Goal: Feedback & Contribution: Submit feedback/report problem

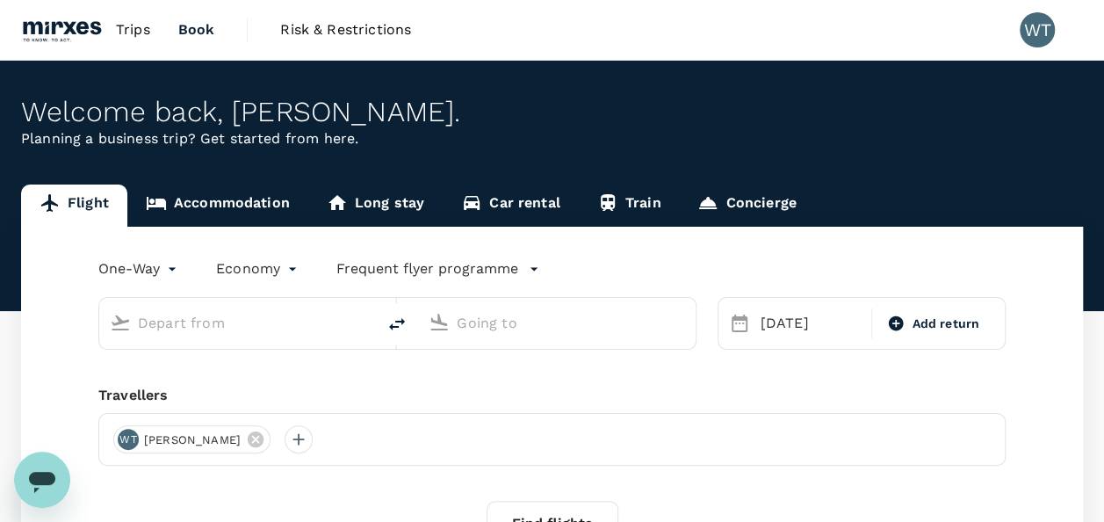
click at [122, 28] on span "Trips" at bounding box center [133, 29] width 34 height 21
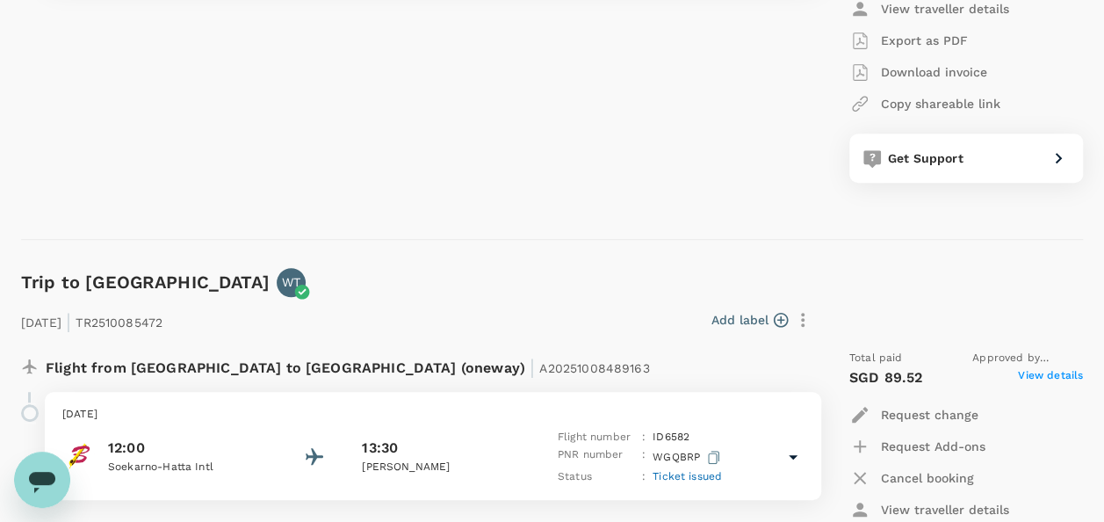
scroll to position [527, 0]
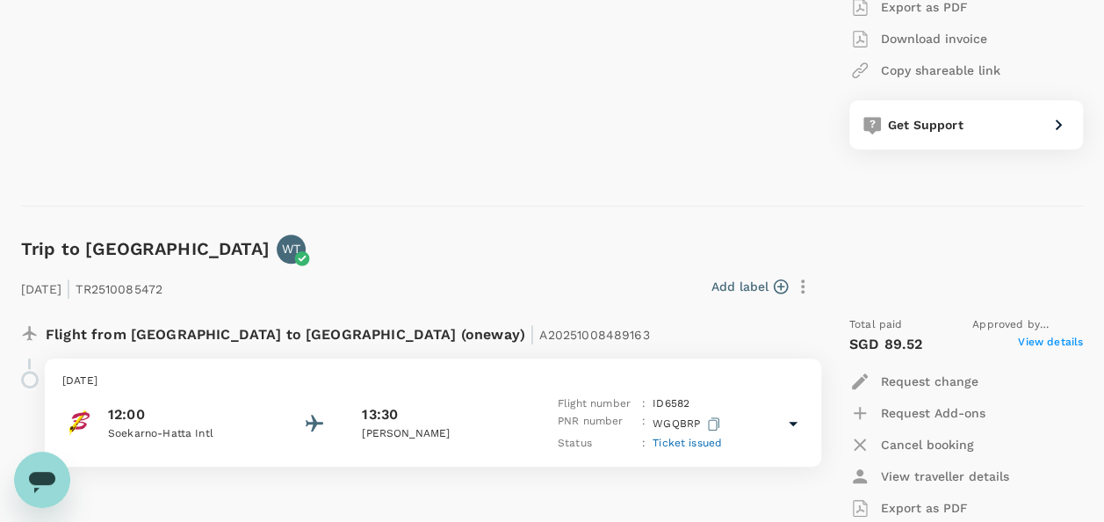
click at [715, 423] on icon "button" at bounding box center [713, 423] width 11 height 13
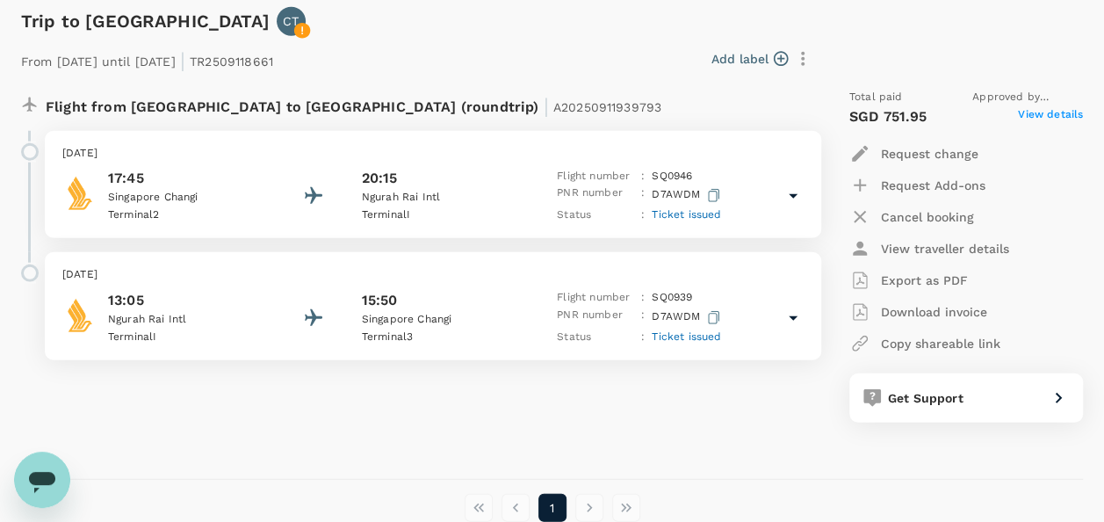
scroll to position [2283, 0]
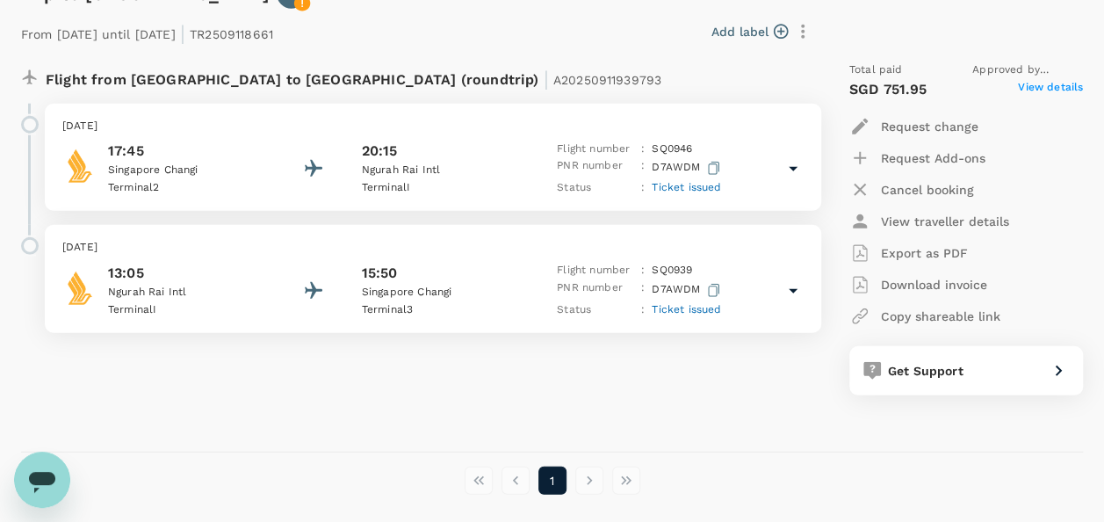
click at [911, 218] on p "View traveller details" at bounding box center [945, 221] width 128 height 18
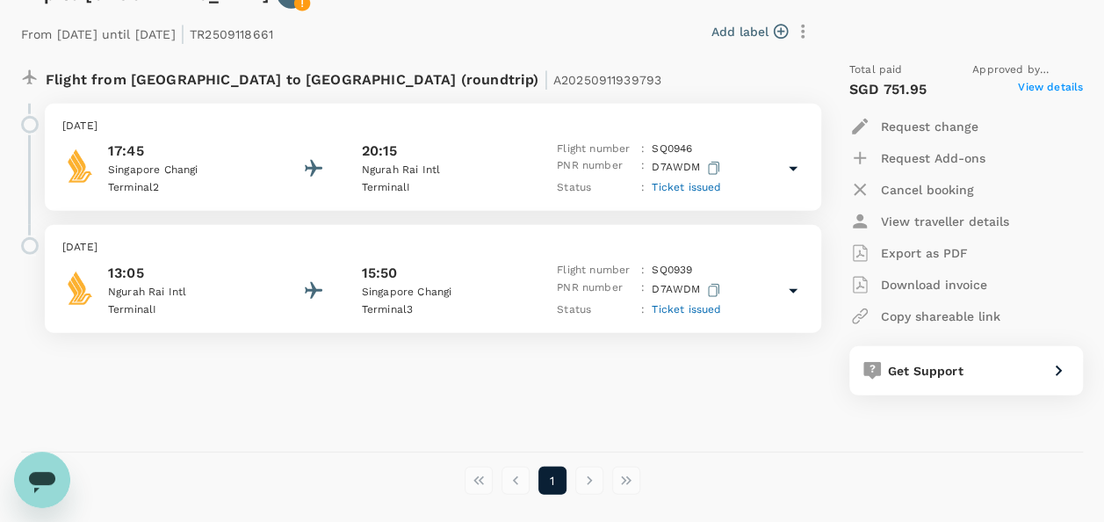
click at [803, 169] on div "[DATE] 17:45 [GEOGRAPHIC_DATA] [GEOGRAPHIC_DATA] 2 20:15 [GEOGRAPHIC_DATA] I Fl…" at bounding box center [433, 158] width 776 height 108
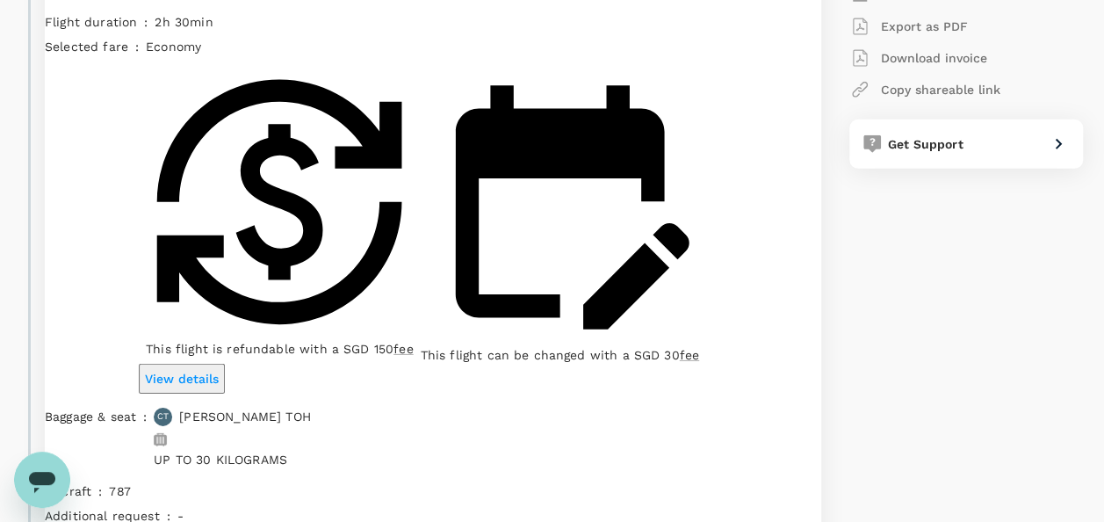
scroll to position [2546, 0]
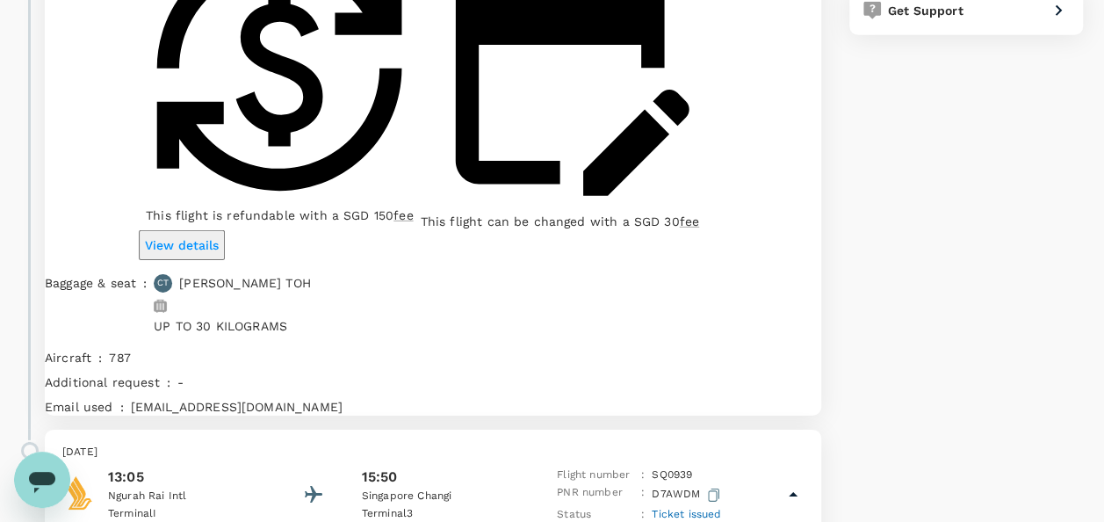
scroll to position [2810, 0]
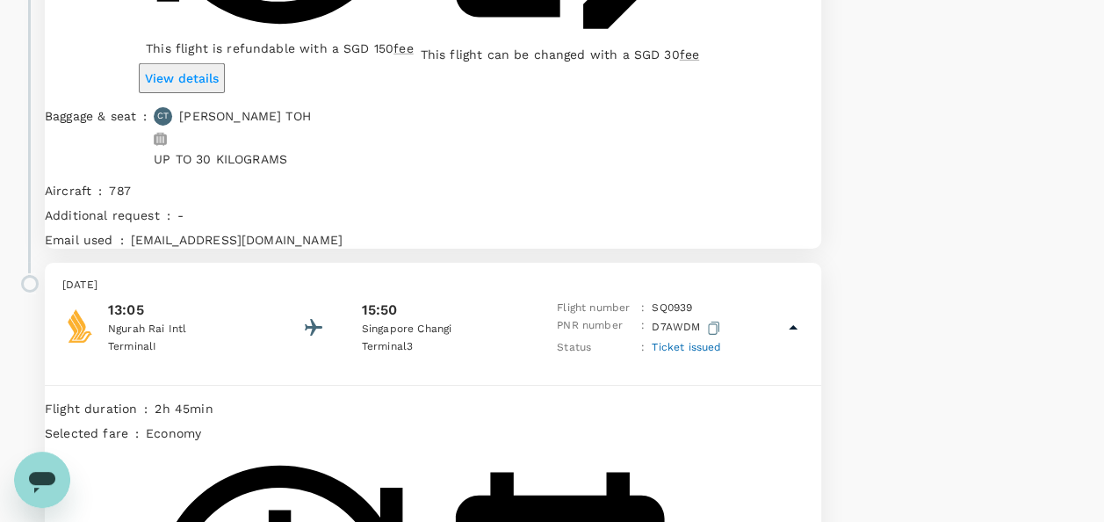
drag, startPoint x: 225, startPoint y: 393, endPoint x: 441, endPoint y: 393, distance: 216.0
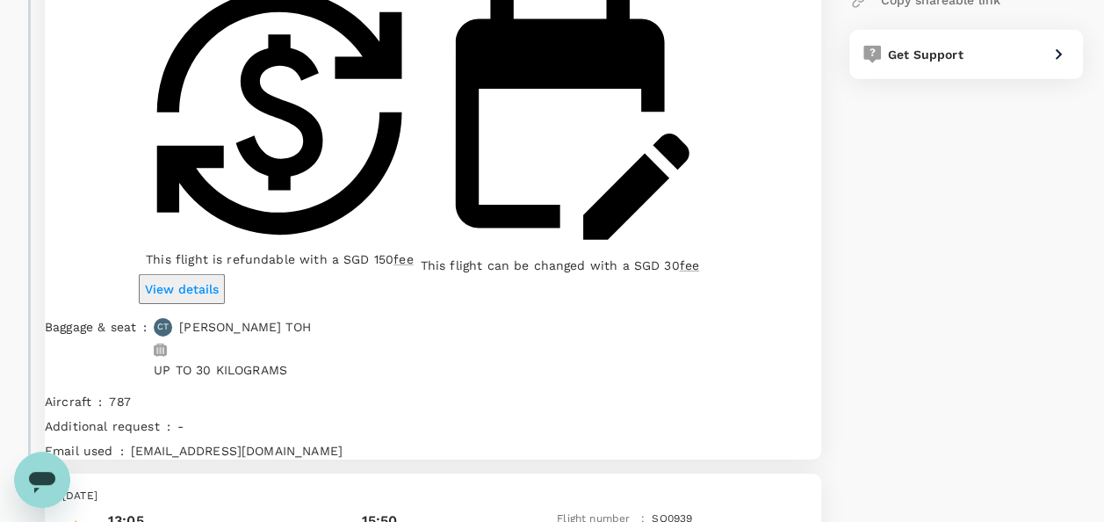
click at [435, 442] on p "[EMAIL_ADDRESS][DOMAIN_NAME]" at bounding box center [476, 451] width 690 height 18
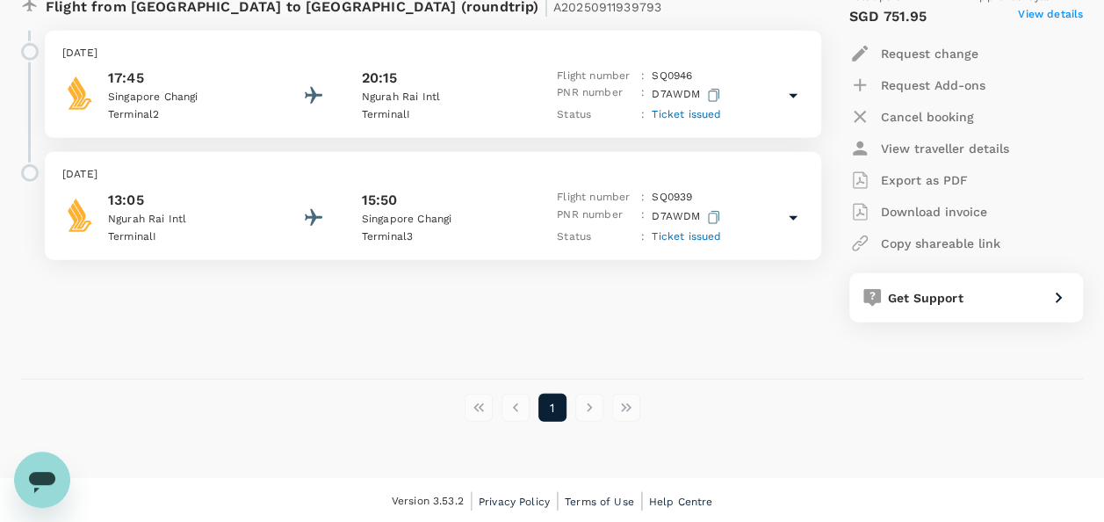
drag, startPoint x: 437, startPoint y: 176, endPoint x: 411, endPoint y: 183, distance: 27.3
click at [411, 183] on div "[DATE] 13:05 [GEOGRAPHIC_DATA] I 15:50 [GEOGRAPHIC_DATA] [GEOGRAPHIC_DATA] 3 Fl…" at bounding box center [433, 206] width 776 height 108
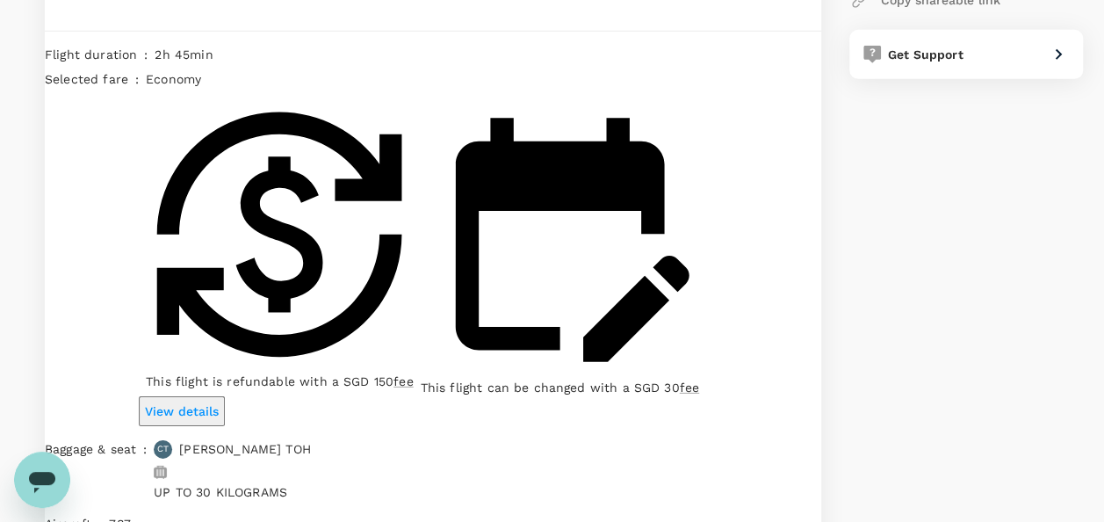
drag, startPoint x: 288, startPoint y: 294, endPoint x: 242, endPoint y: 298, distance: 45.8
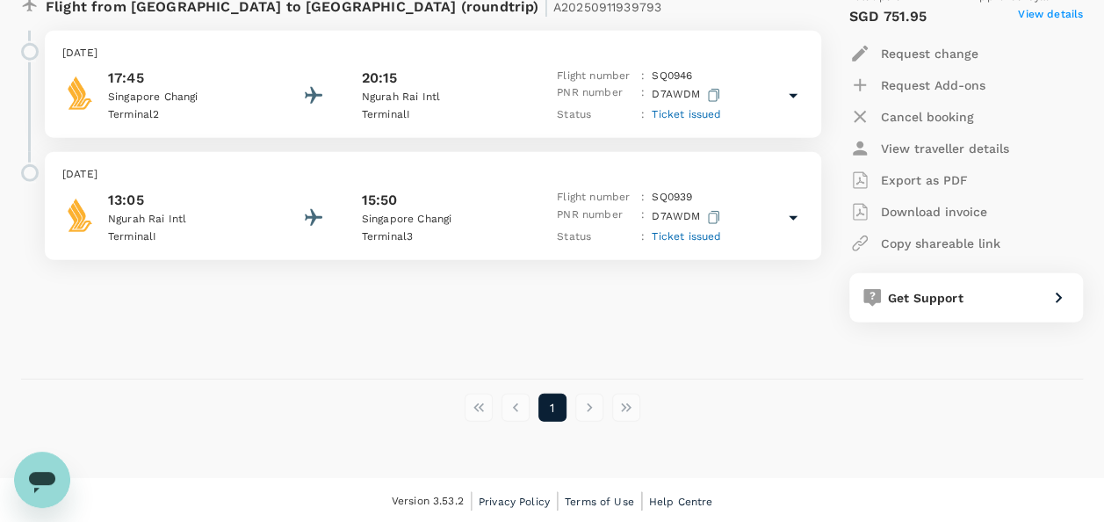
click at [791, 213] on icon at bounding box center [792, 217] width 21 height 21
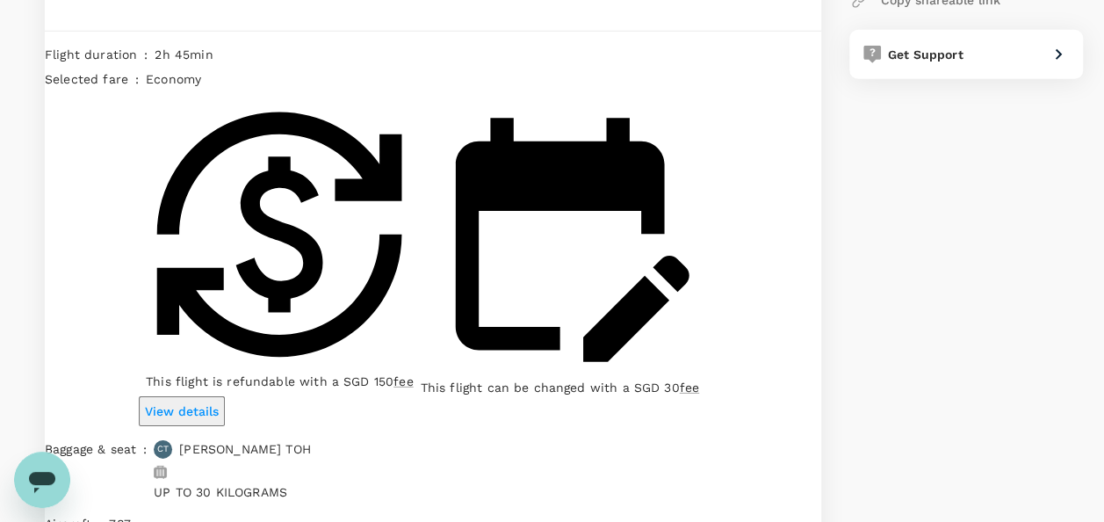
copy p "[EMAIL_ADDRESS][DOMAIN_NAME]"
drag, startPoint x: 223, startPoint y: 299, endPoint x: 443, endPoint y: 311, distance: 219.8
click at [443, 311] on div "Flight duration : 2h 45min Selected fare : economy This flight is refundable wi…" at bounding box center [433, 306] width 776 height 551
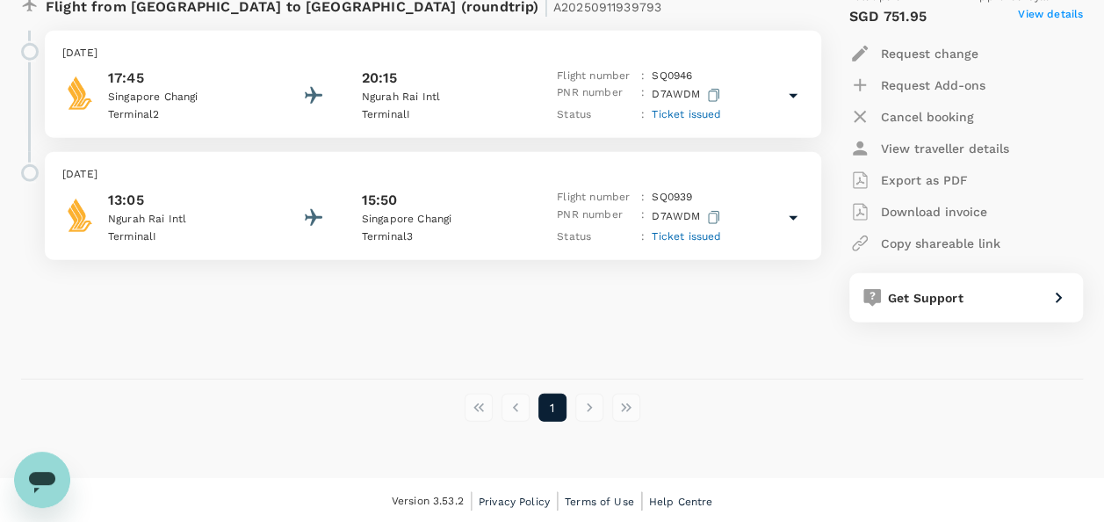
click at [798, 216] on icon at bounding box center [792, 217] width 21 height 21
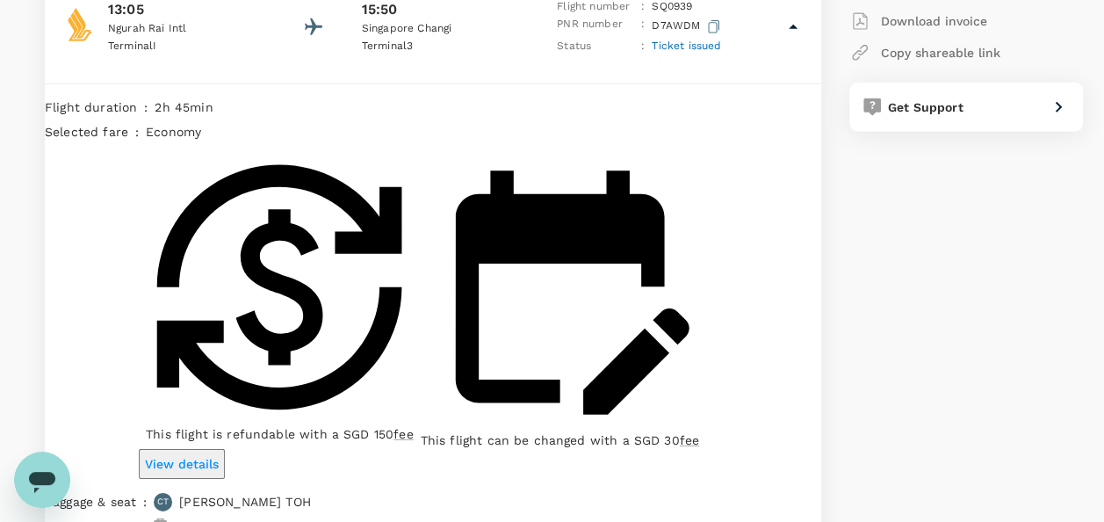
scroll to position [2511, 0]
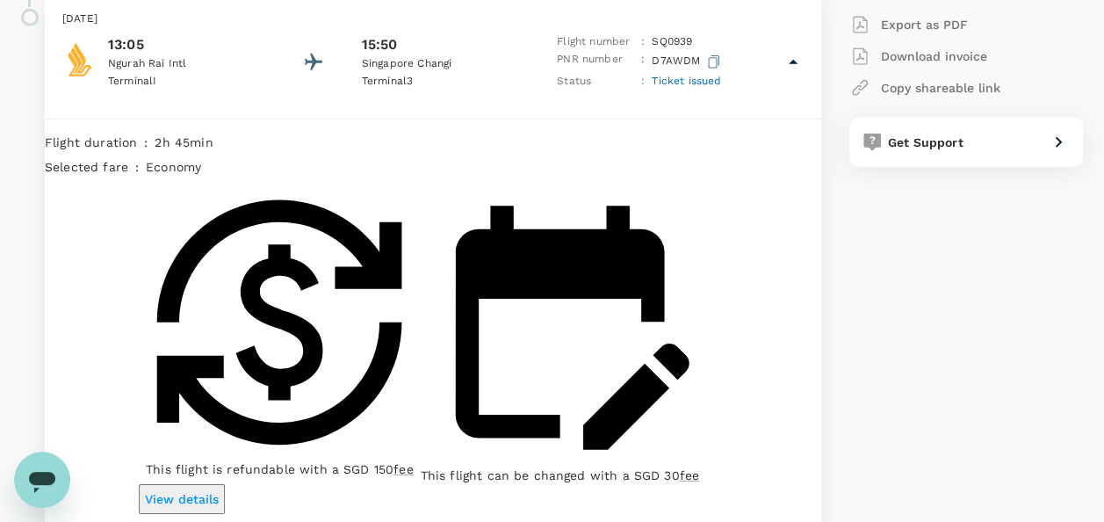
click at [712, 56] on icon "button" at bounding box center [714, 61] width 11 height 13
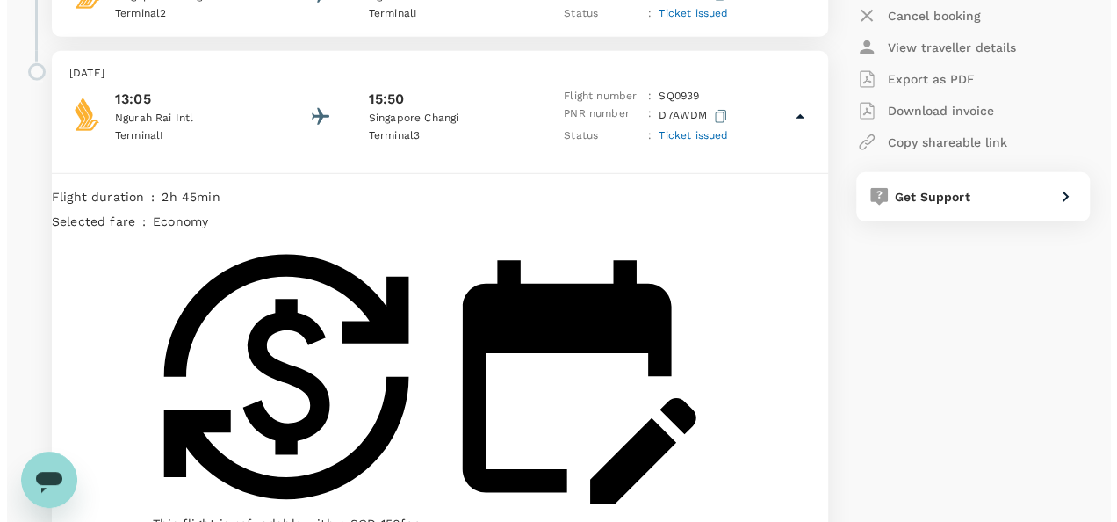
scroll to position [2336, 0]
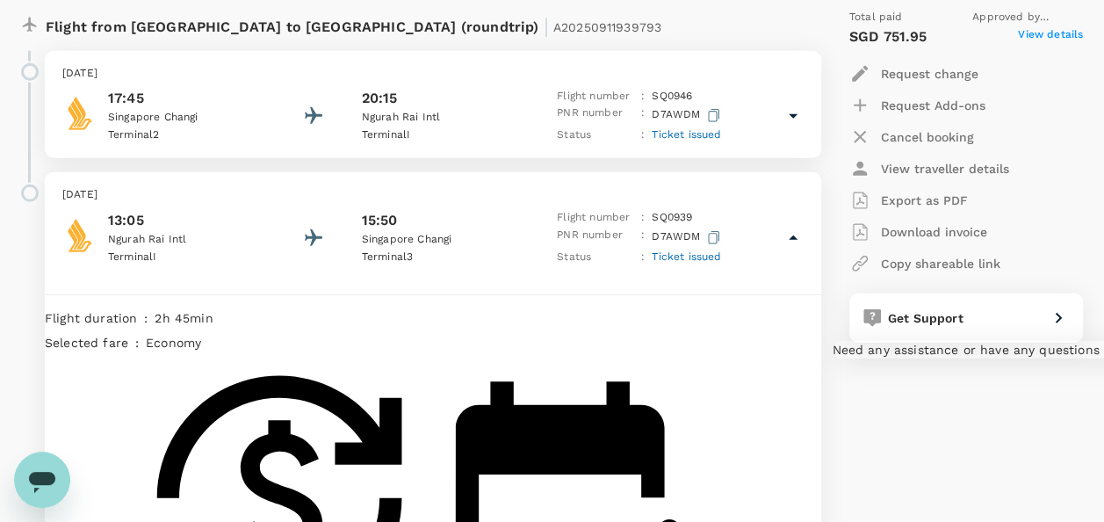
click at [932, 311] on span "Get Support" at bounding box center [926, 318] width 76 height 14
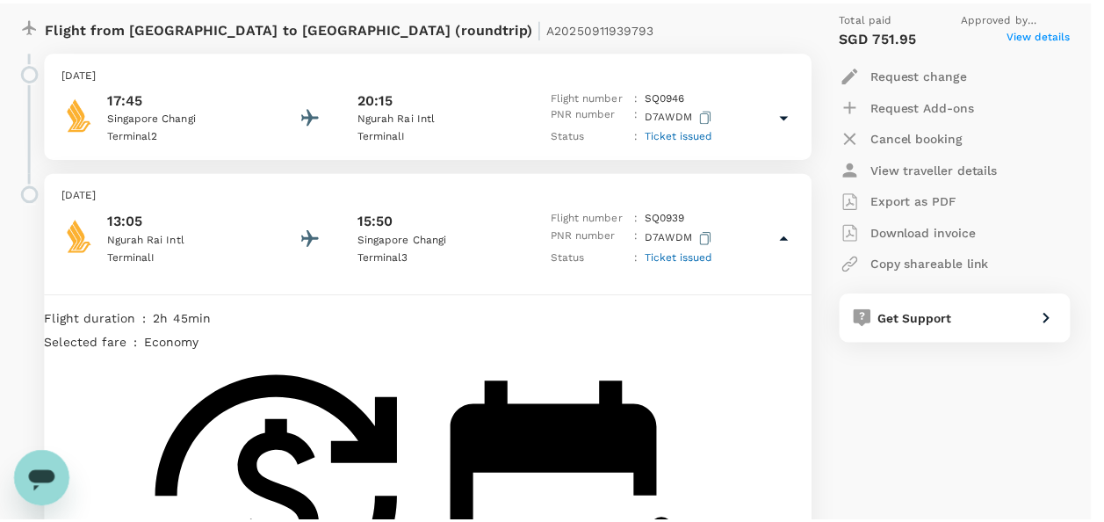
scroll to position [0, 0]
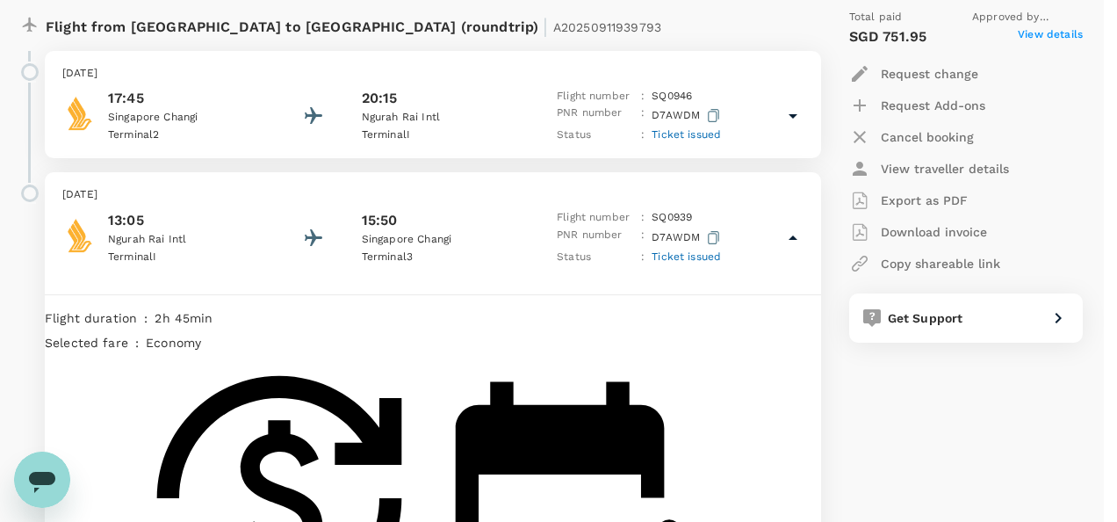
click at [827, 120] on div at bounding box center [558, 261] width 1117 height 522
type textarea "Hi Sir/Madam,"
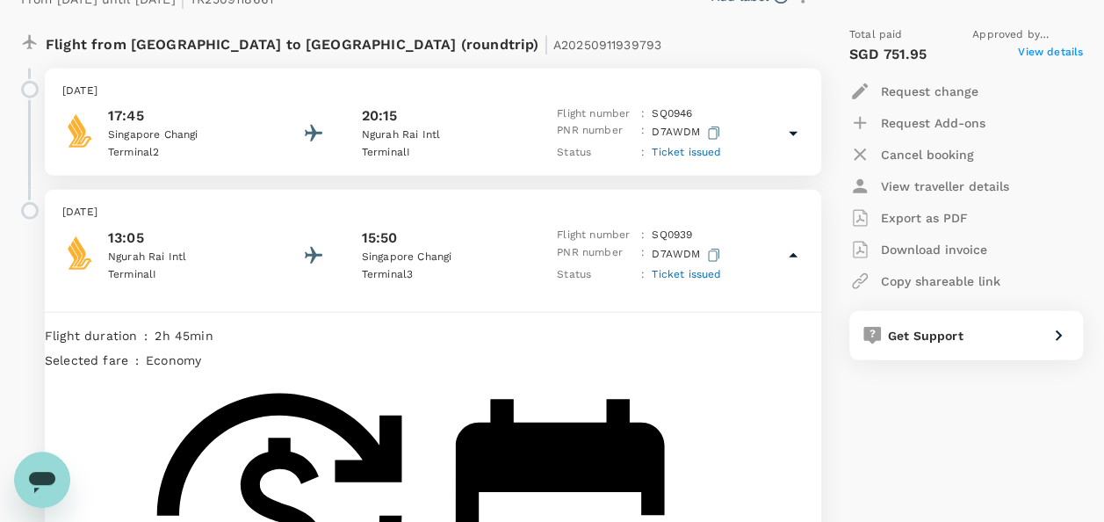
scroll to position [2248, 0]
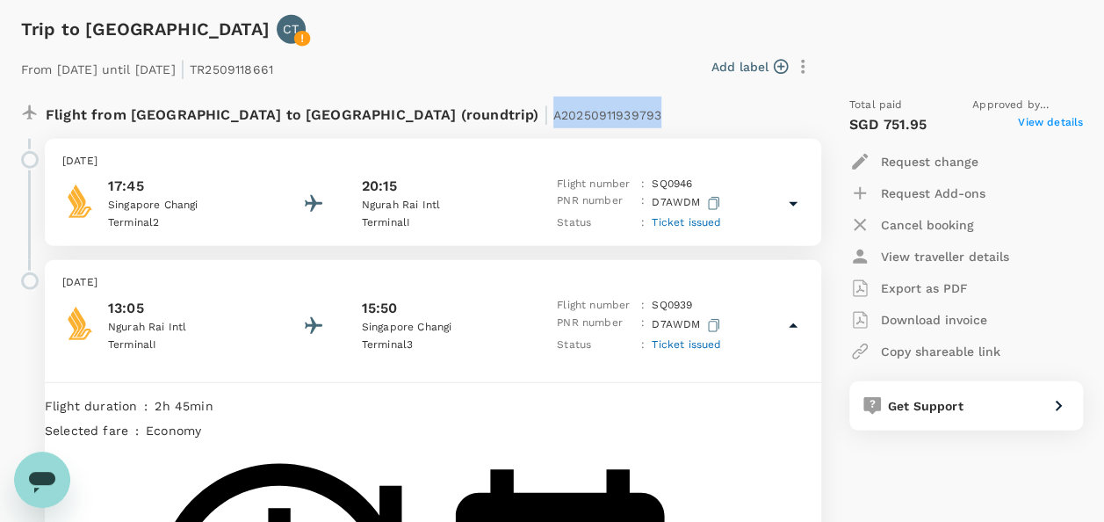
drag, startPoint x: 506, startPoint y: 114, endPoint x: 383, endPoint y: 118, distance: 123.0
click at [383, 118] on div "Flight from [GEOGRAPHIC_DATA] to [GEOGRAPHIC_DATA] (roundtrip) | A20250911939793" at bounding box center [376, 113] width 660 height 32
copy span "A20250911939793"
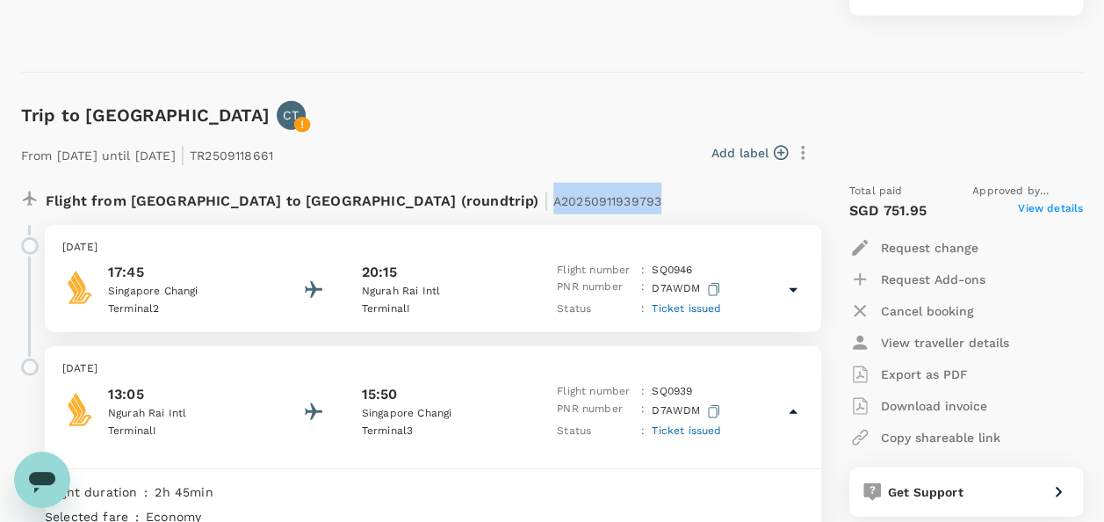
scroll to position [2160, 0]
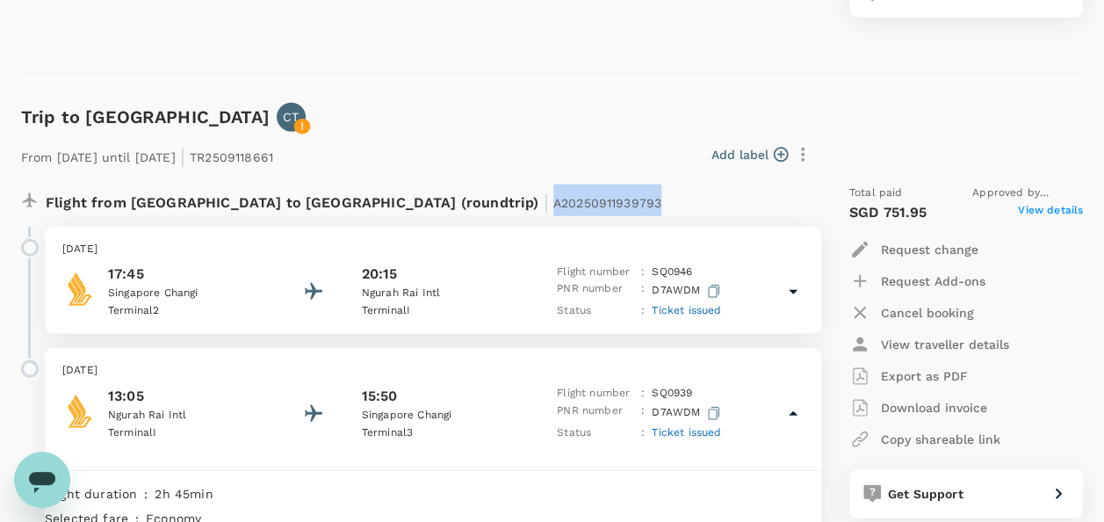
copy span "A20250911939793"
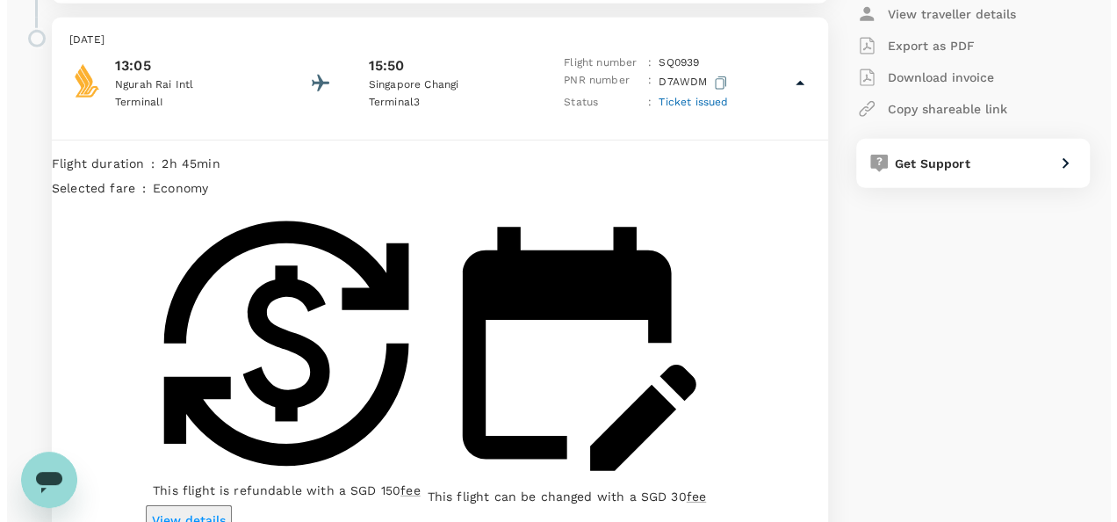
scroll to position [2511, 0]
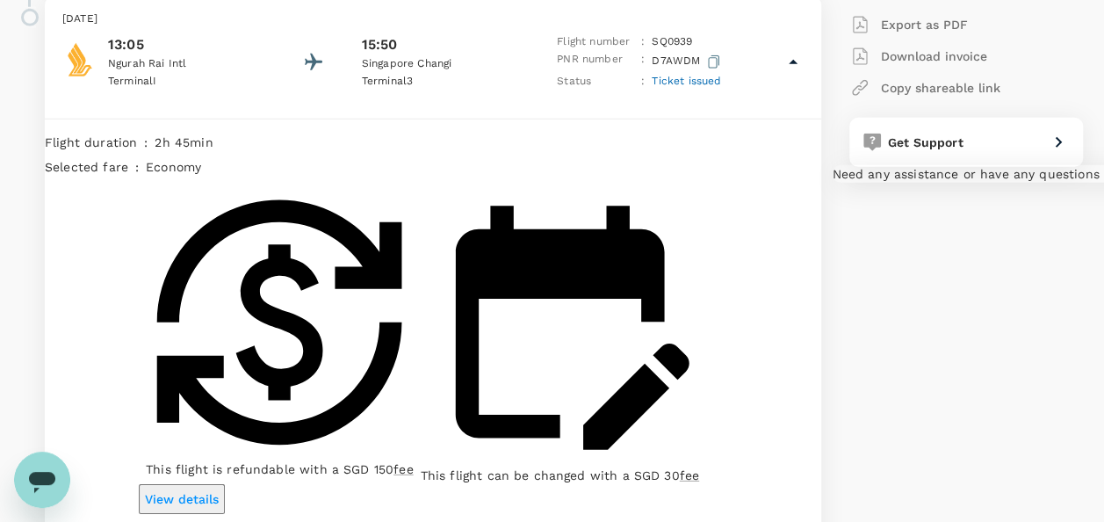
click at [914, 135] on span "Get Support" at bounding box center [926, 142] width 76 height 14
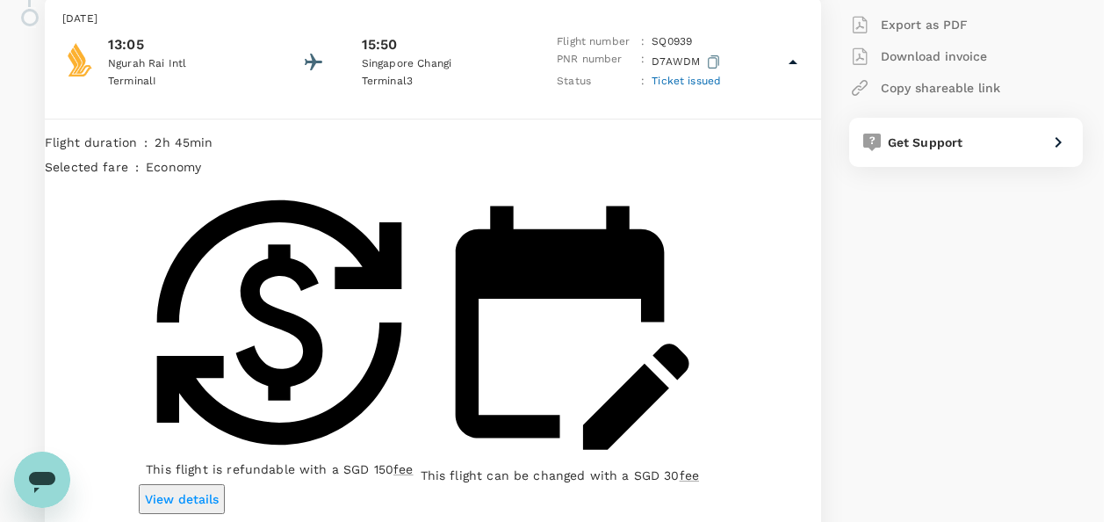
paste textarea "A20250911939793"
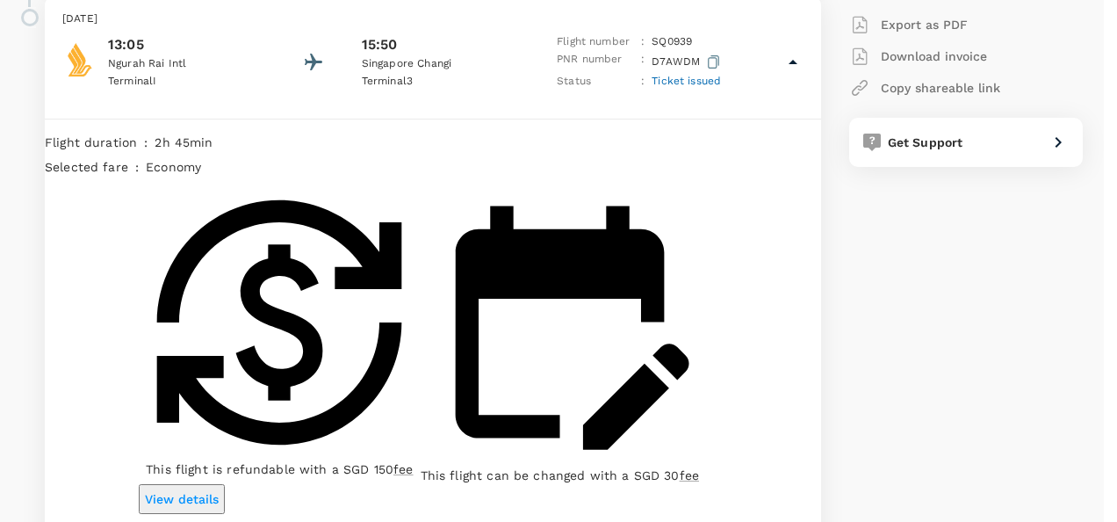
drag, startPoint x: 715, startPoint y: 326, endPoint x: 560, endPoint y: 225, distance: 184.6
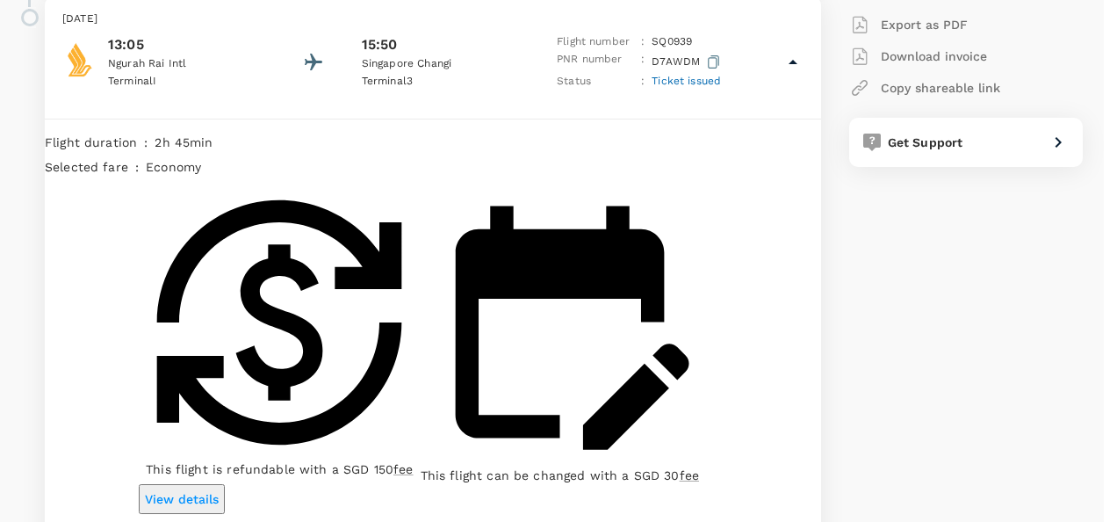
paste textarea "[EMAIL_ADDRESS][DOMAIN_NAME]"
drag, startPoint x: 838, startPoint y: 339, endPoint x: 943, endPoint y: 342, distance: 105.4
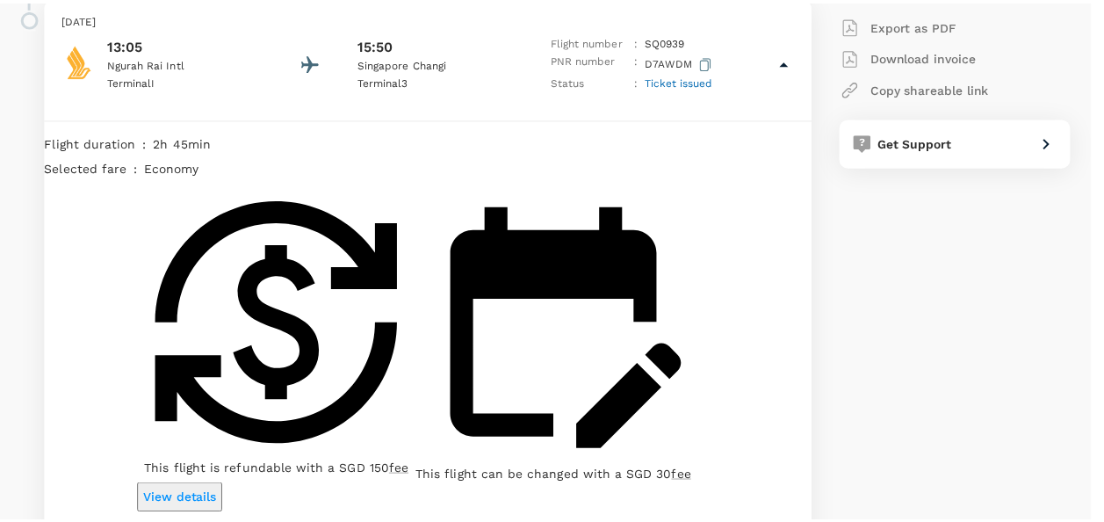
scroll to position [11, 0]
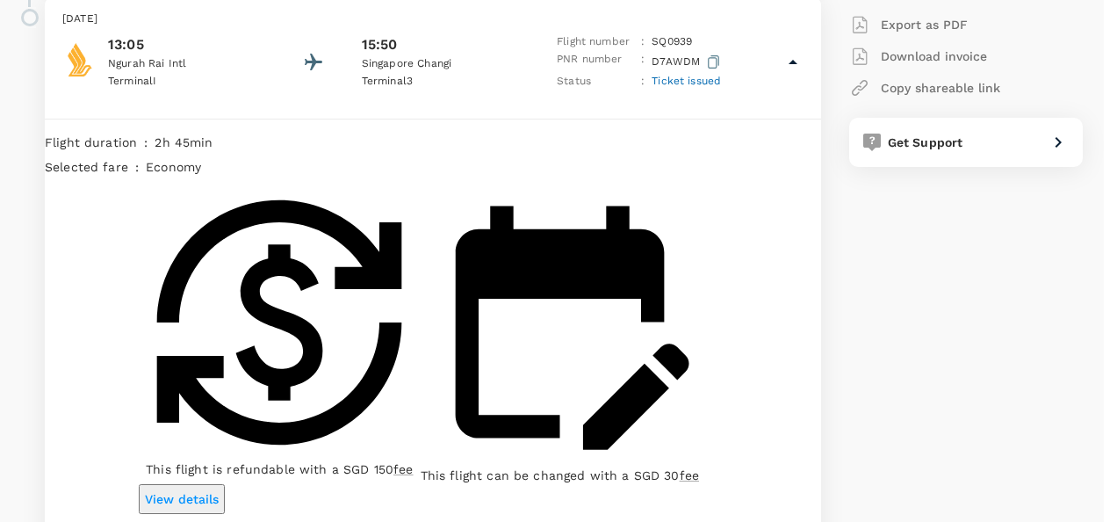
type textarea "Hi Sir/Madam, For my booking (A20250911939793), please help me update the loyal…"
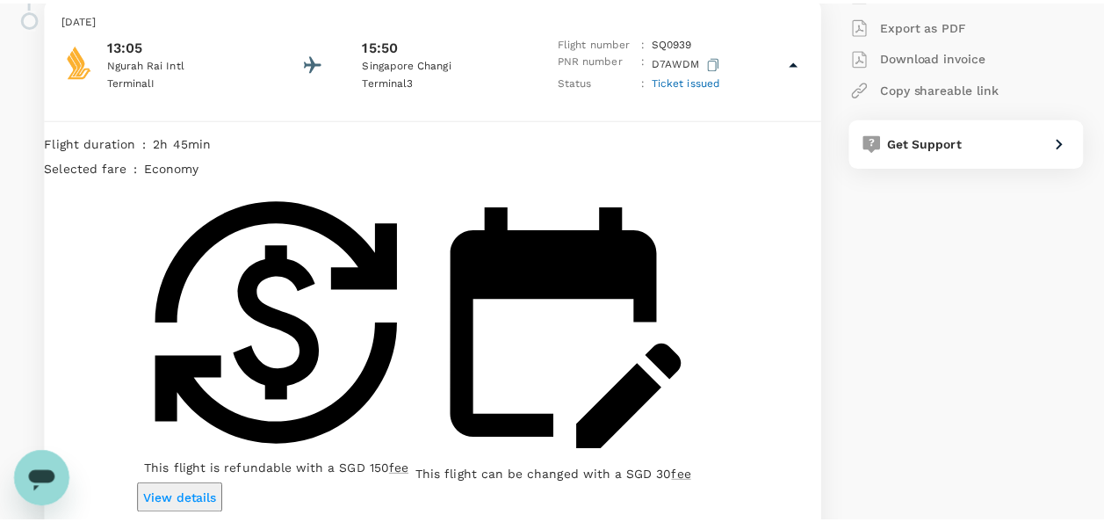
scroll to position [0, 0]
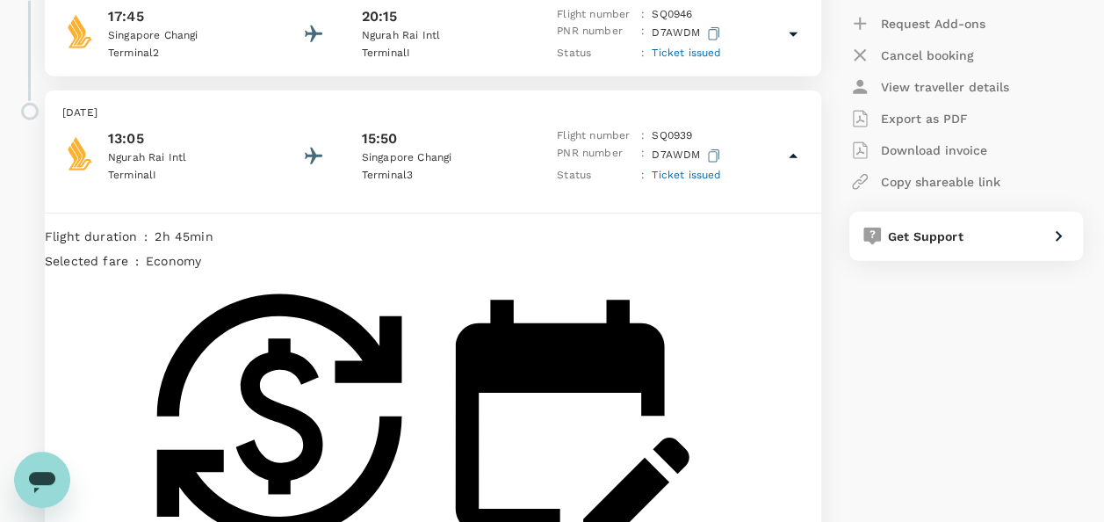
scroll to position [2423, 0]
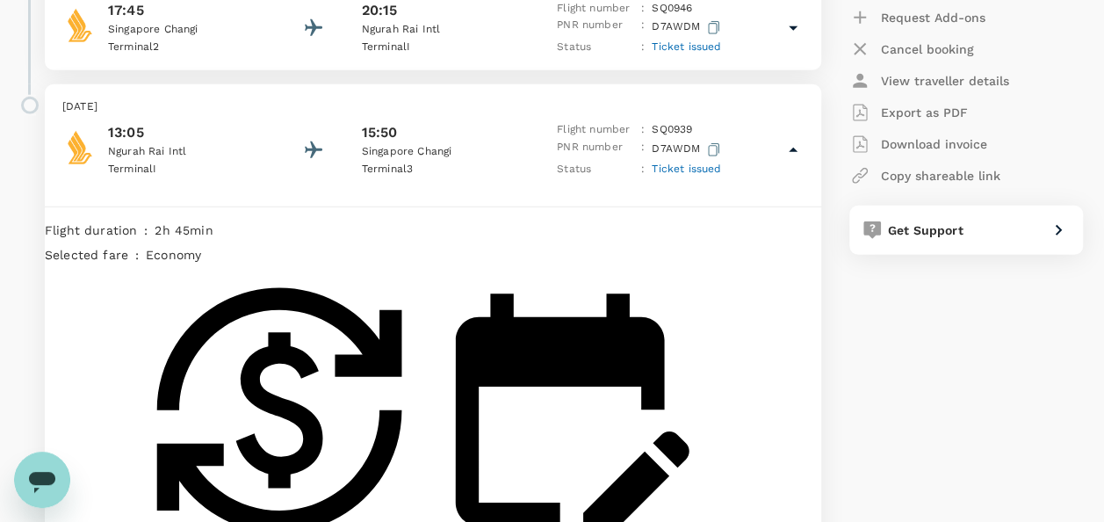
drag, startPoint x: 263, startPoint y: 471, endPoint x: 230, endPoint y: 485, distance: 36.2
click at [228, 485] on div "Flight duration : 2h 45min Selected fare : economy This flight is refundable wi…" at bounding box center [433, 481] width 776 height 551
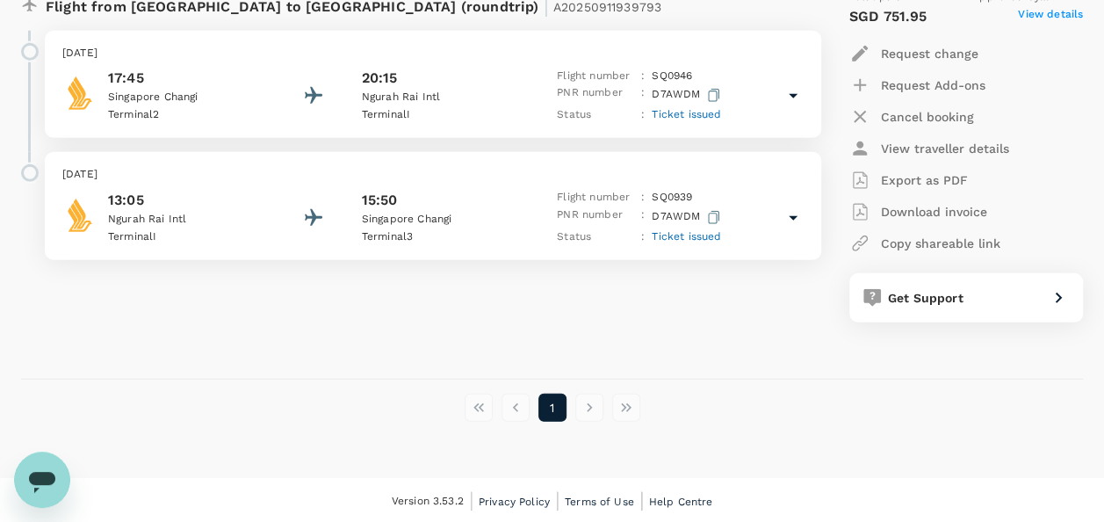
click at [945, 144] on p "View traveller details" at bounding box center [945, 149] width 128 height 18
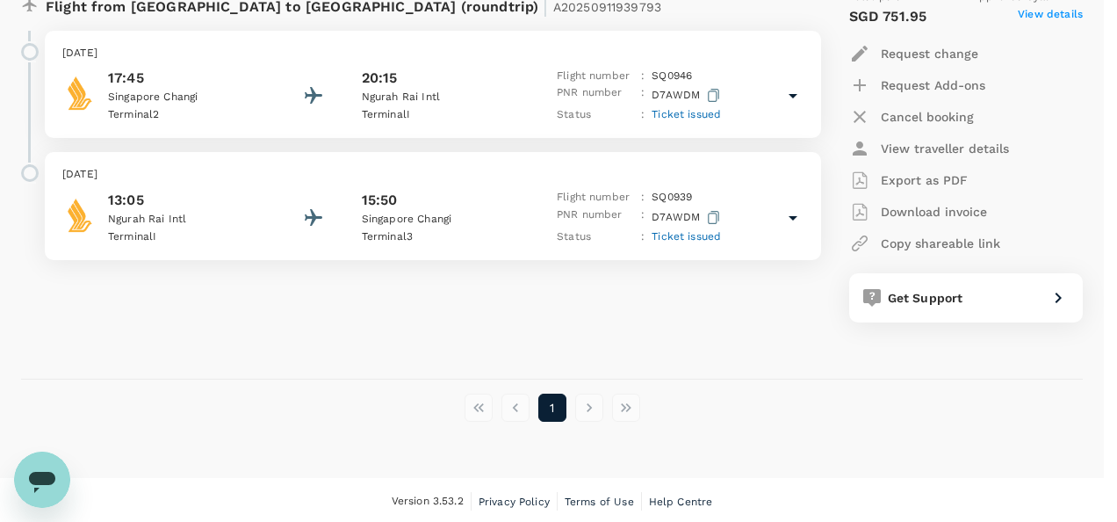
drag, startPoint x: 558, startPoint y: 191, endPoint x: 882, endPoint y: 89, distance: 338.8
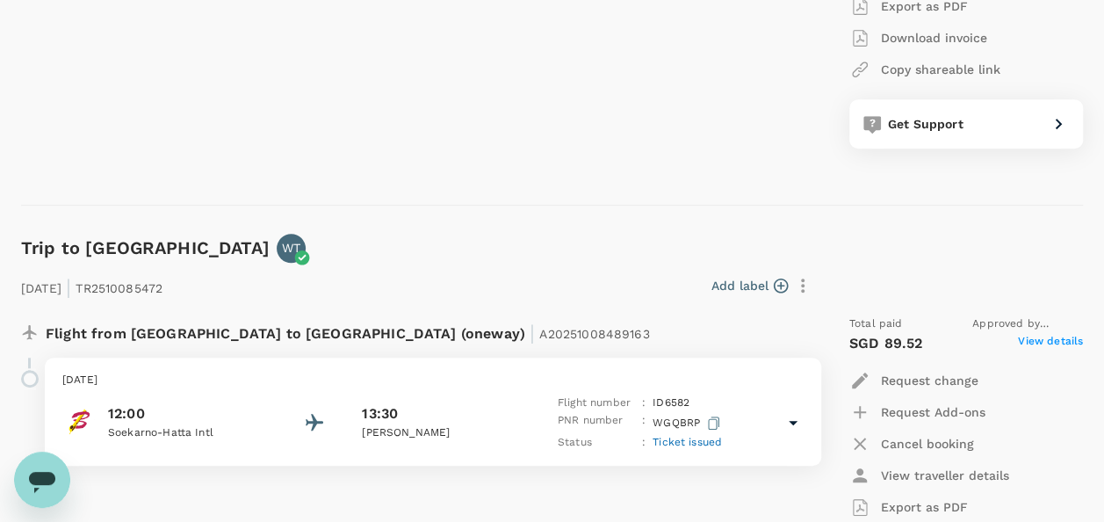
scroll to position [0, 0]
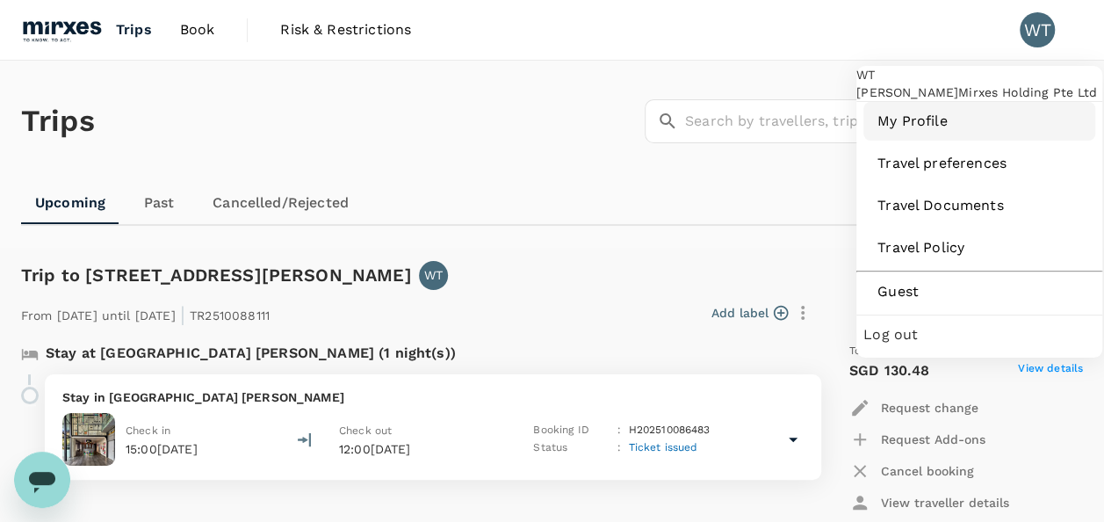
click at [915, 132] on span "My Profile" at bounding box center [979, 121] width 204 height 21
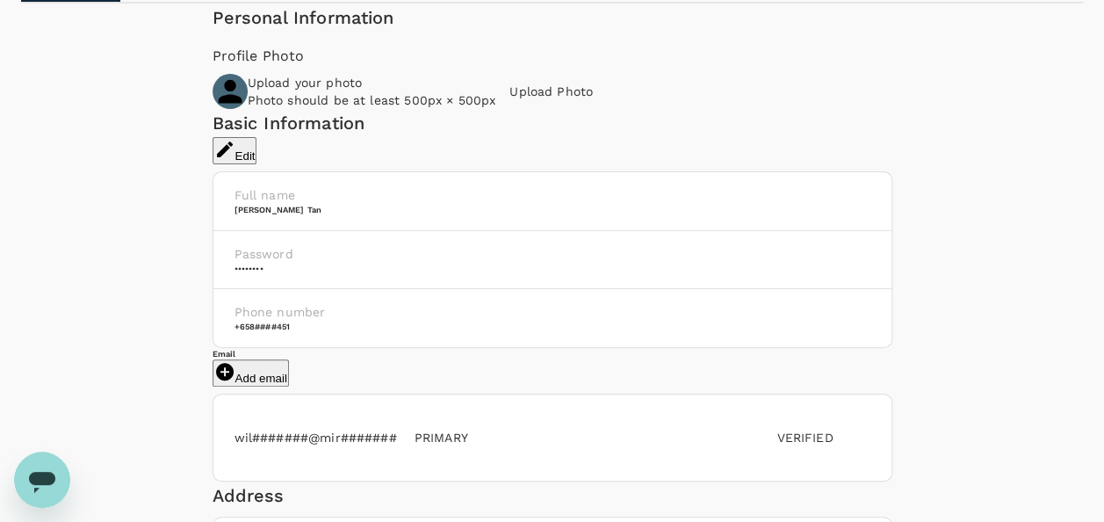
scroll to position [86, 0]
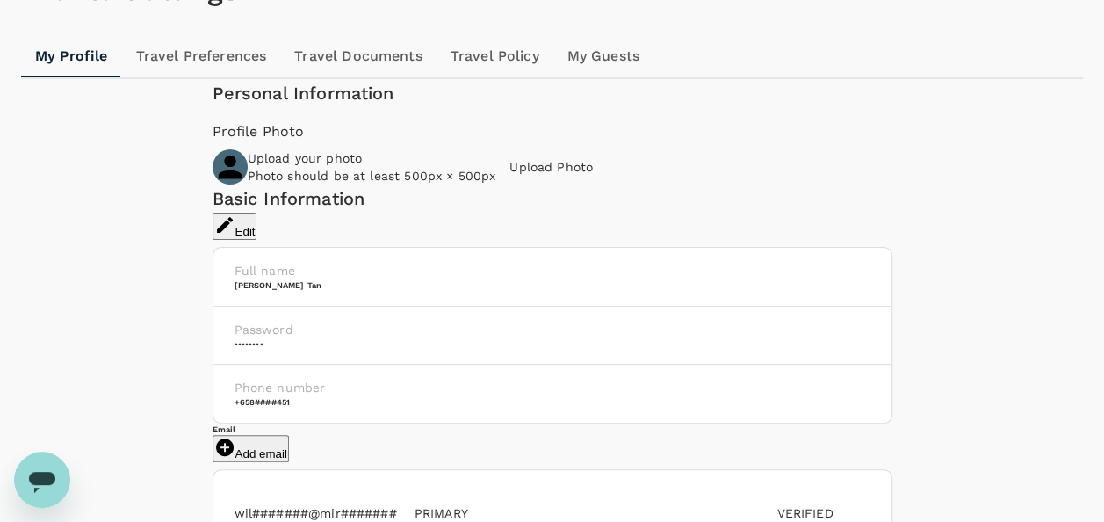
click at [581, 77] on link "My Guests" at bounding box center [603, 56] width 100 height 42
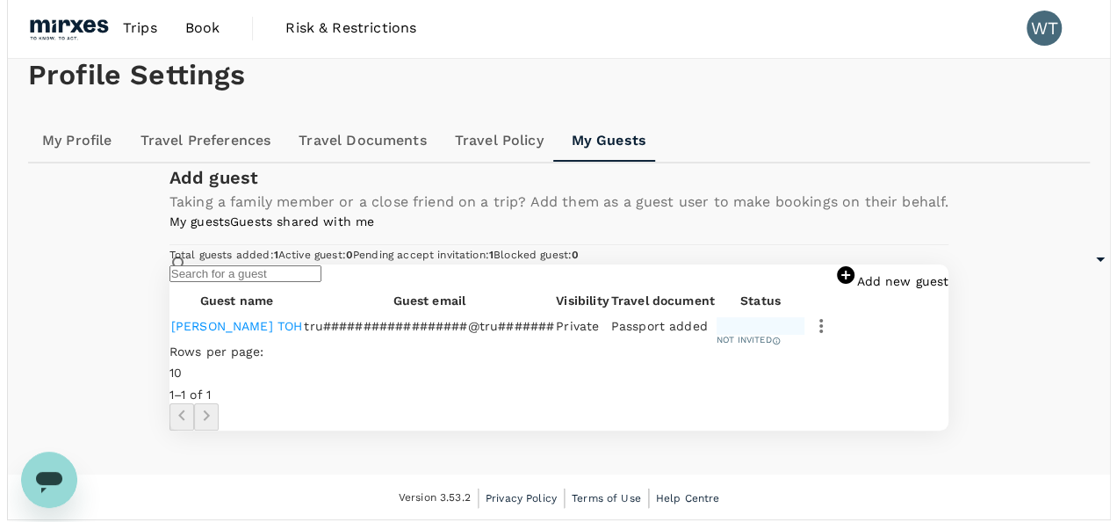
scroll to position [263, 0]
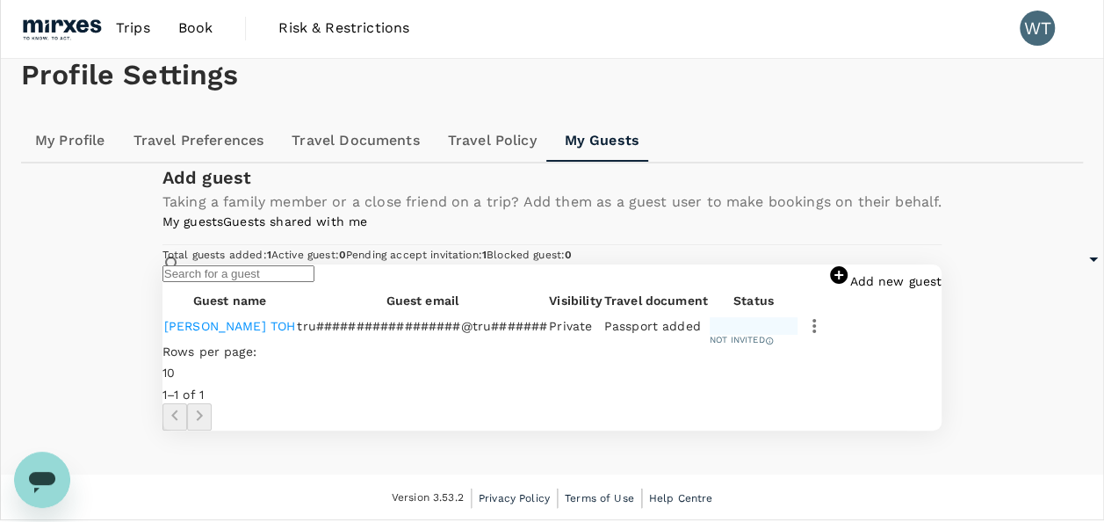
click at [824, 336] on icon "button" at bounding box center [813, 325] width 21 height 21
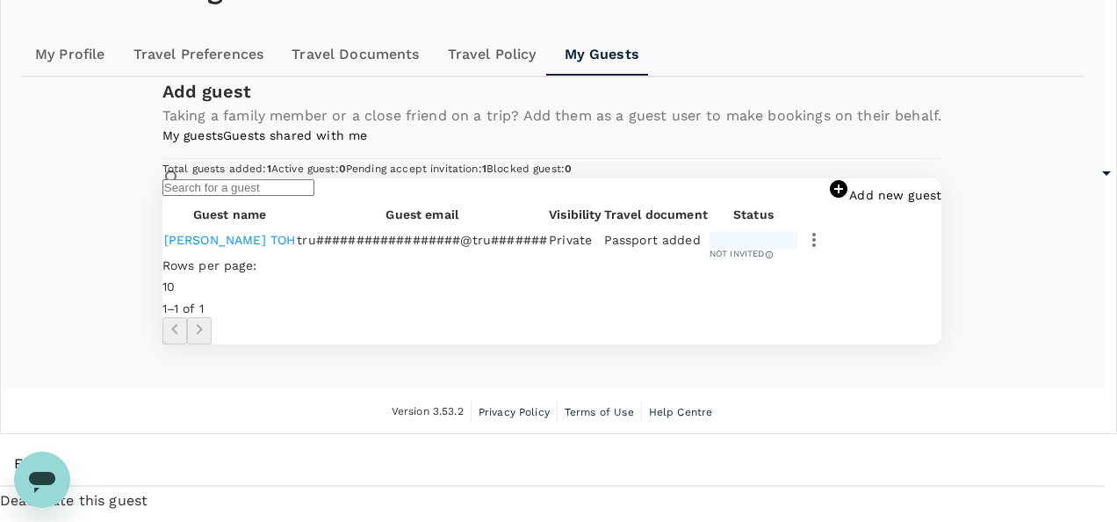
click at [850, 453] on span "Edit" at bounding box center [552, 463] width 1076 height 21
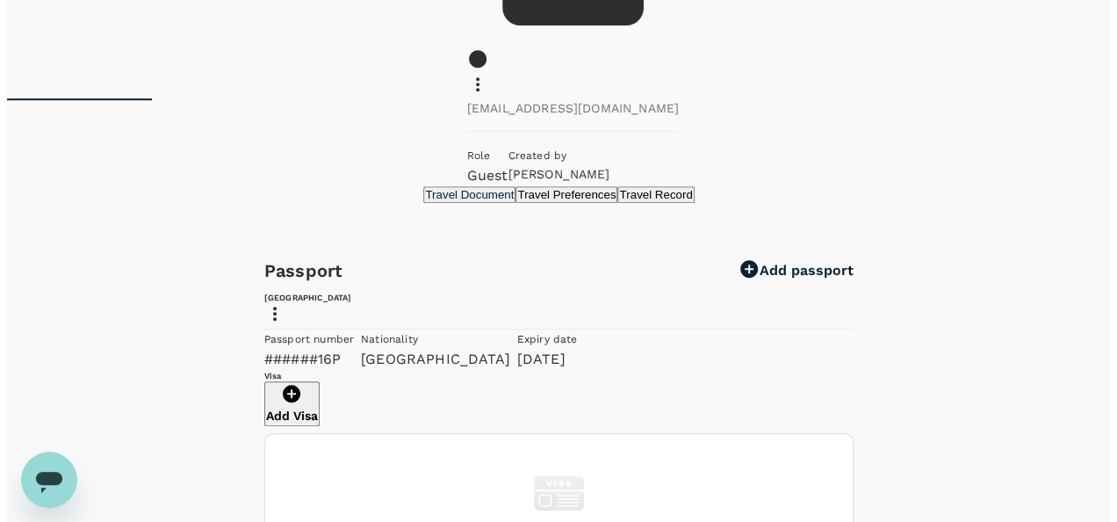
scroll to position [420, 0]
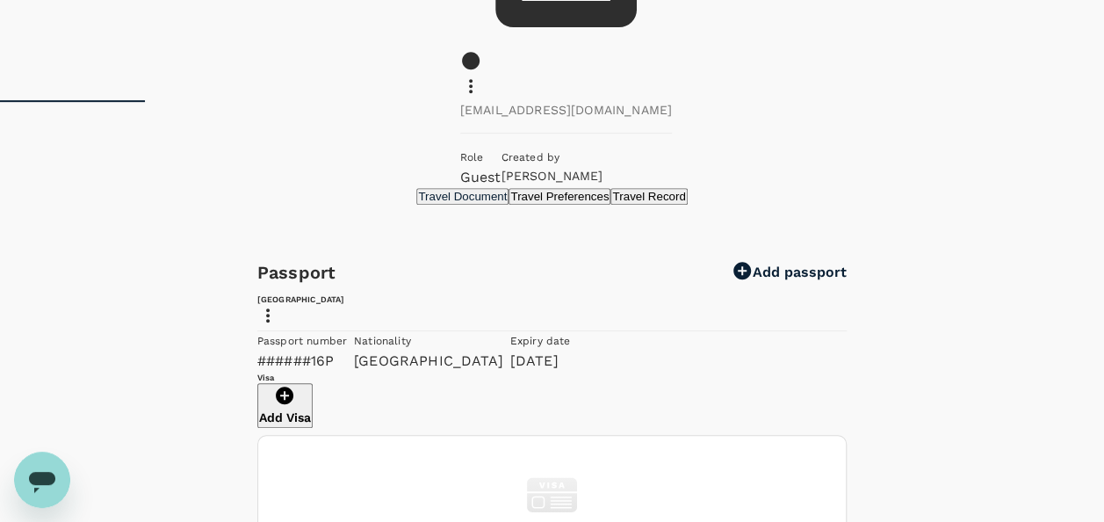
click at [278, 305] on icon at bounding box center [267, 315] width 21 height 21
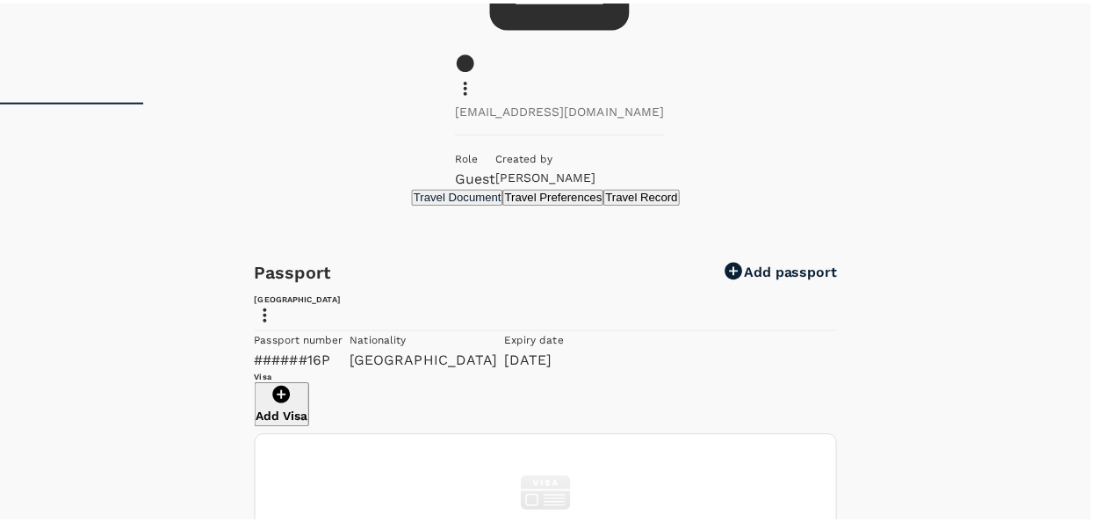
scroll to position [0, 0]
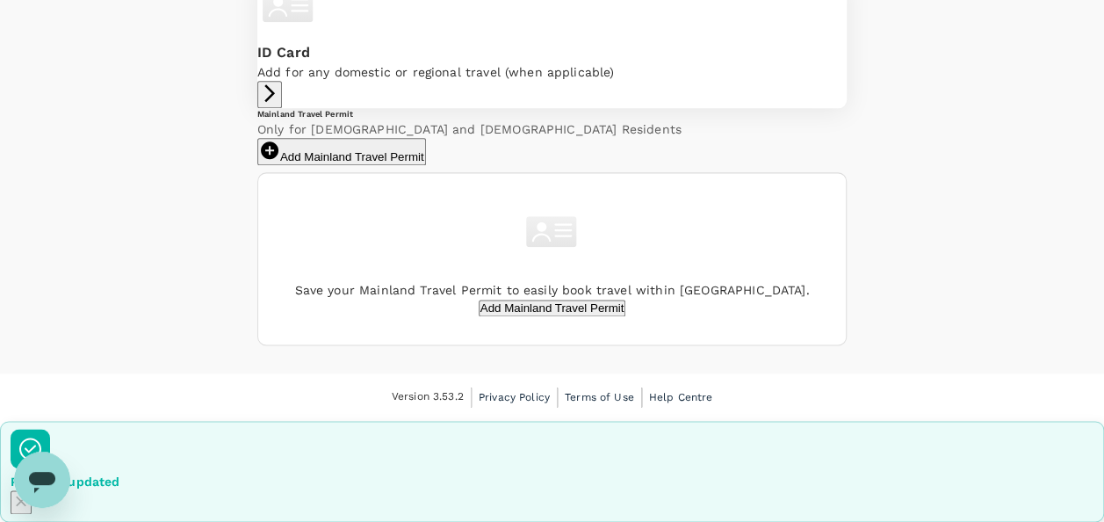
scroll to position [1122, 0]
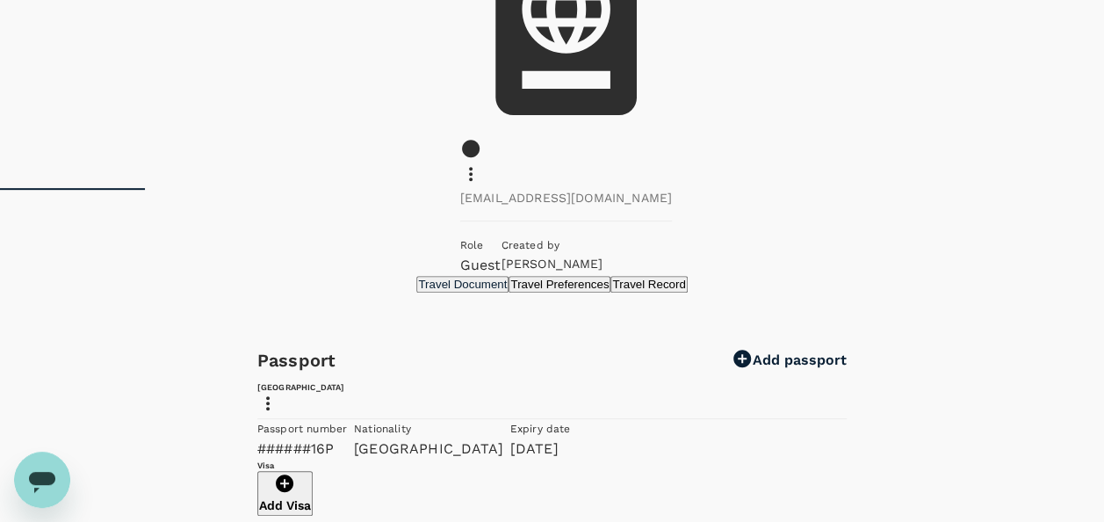
click at [508, 276] on button "Travel Preferences" at bounding box center [559, 284] width 102 height 17
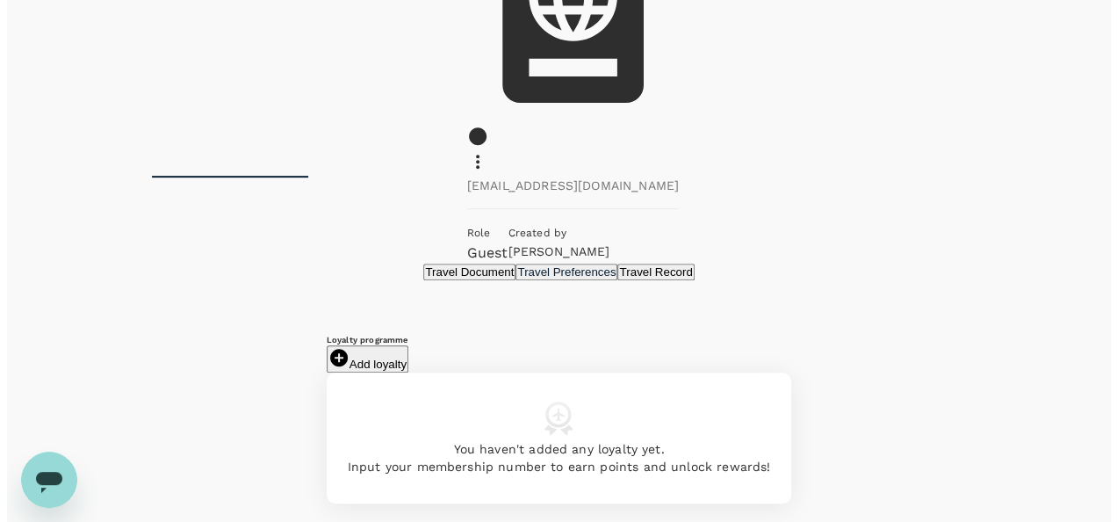
scroll to position [346, 0]
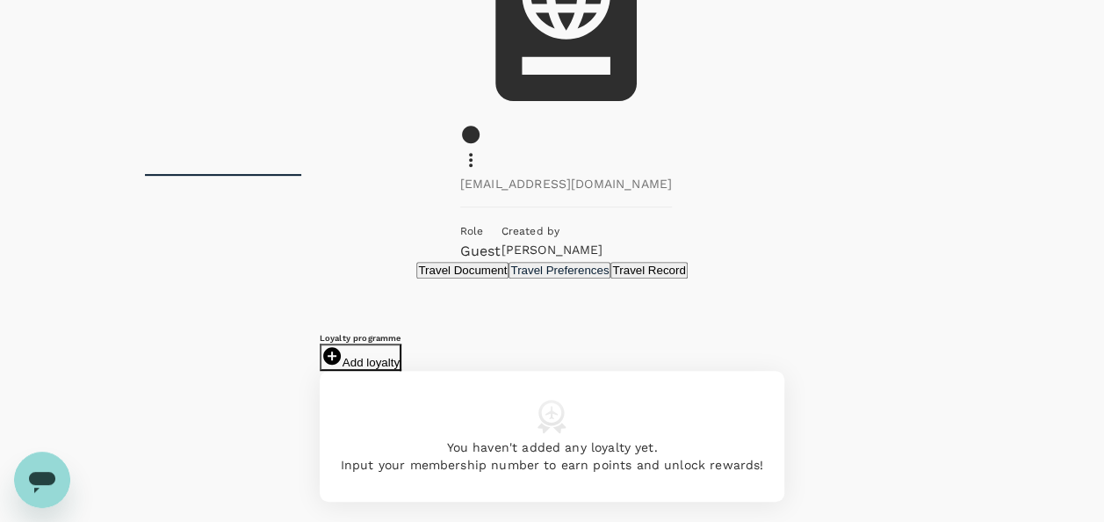
click at [401, 343] on button "Add loyalty" at bounding box center [361, 356] width 82 height 27
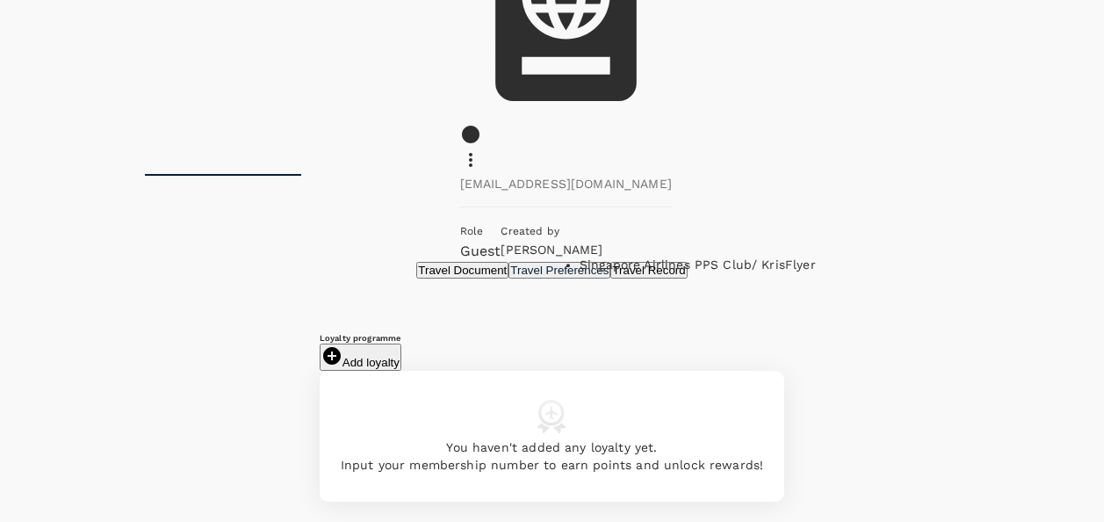
type input "K"
click at [652, 269] on p "Singapore Airlines PPS Club/ KrisFlyer" at bounding box center [698, 265] width 236 height 18
type input "Singapore Airlines PPS Club/ KrisFlyer"
type input "8095891638"
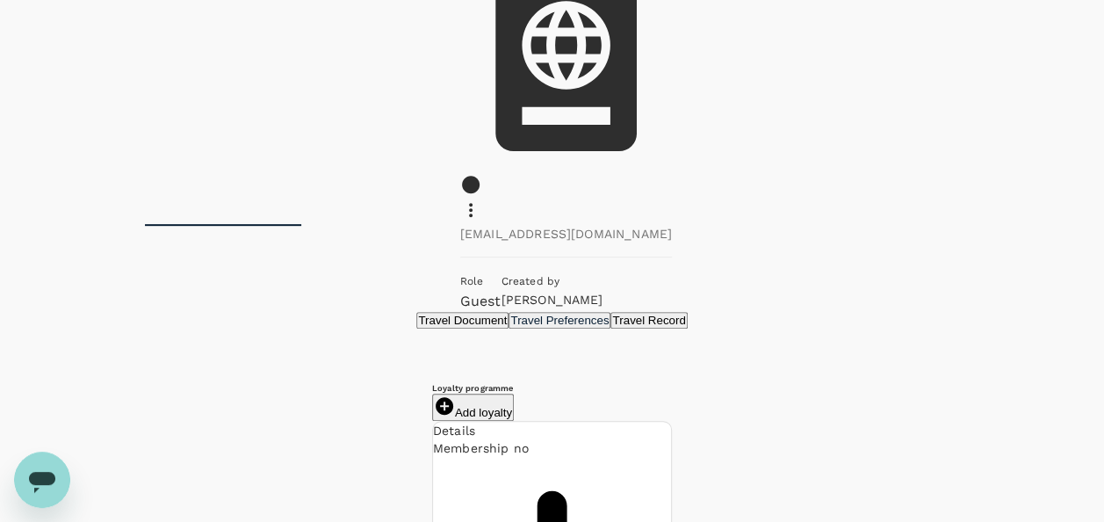
scroll to position [310, 0]
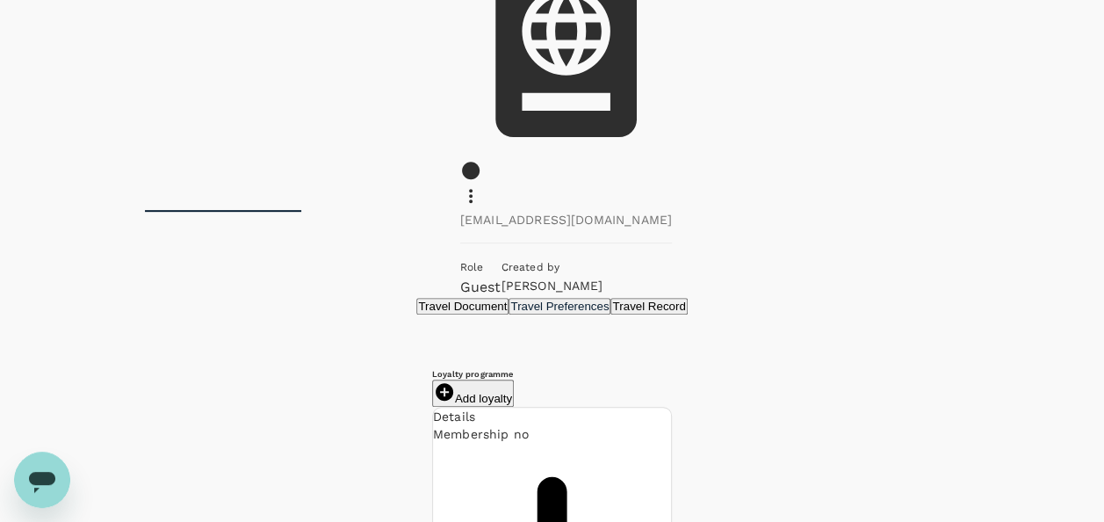
click at [610, 298] on button "Travel Record" at bounding box center [648, 306] width 76 height 17
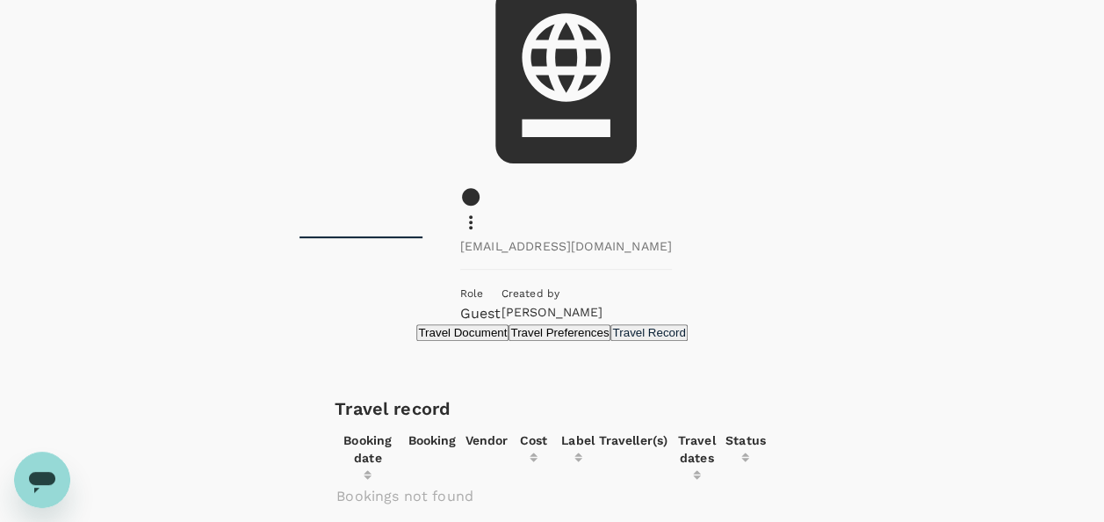
scroll to position [118, 0]
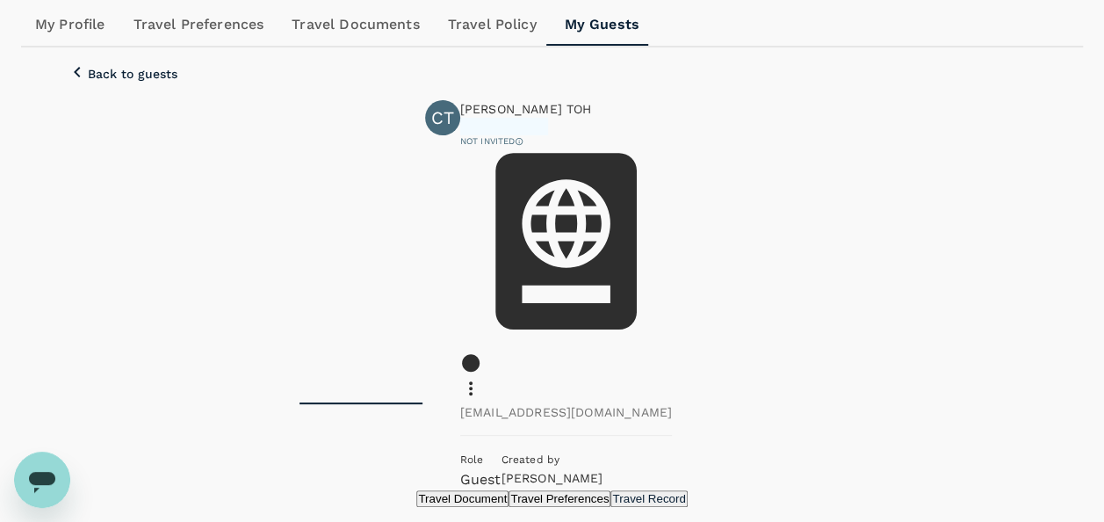
click at [416, 490] on button "Travel Document" at bounding box center [462, 498] width 92 height 17
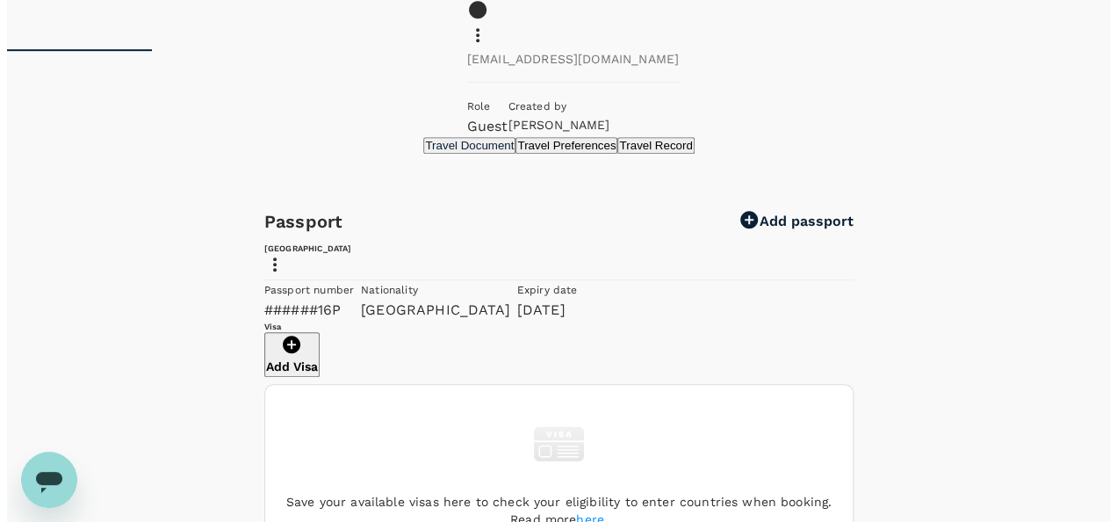
scroll to position [469, 0]
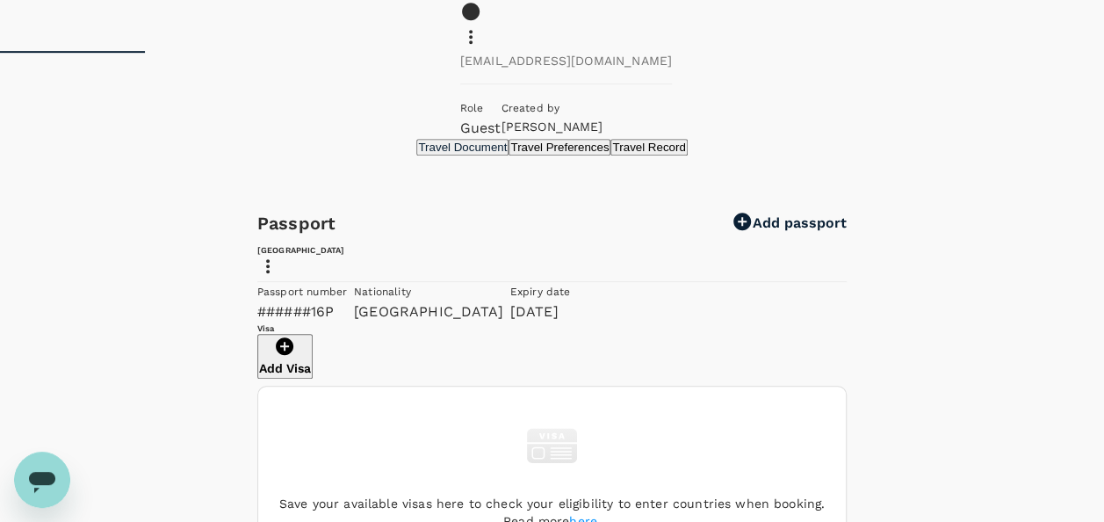
click at [278, 256] on icon at bounding box center [267, 266] width 21 height 21
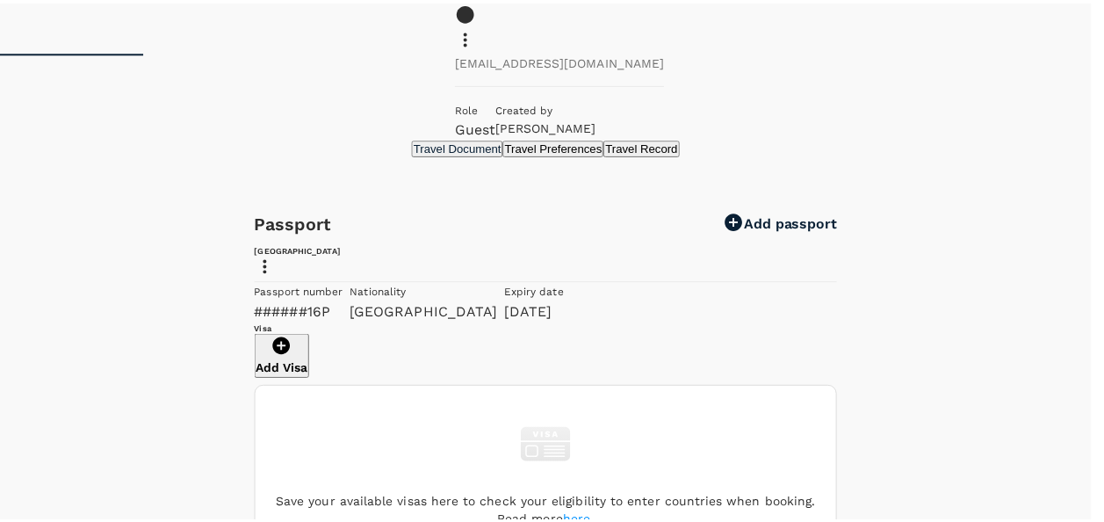
scroll to position [288, 0]
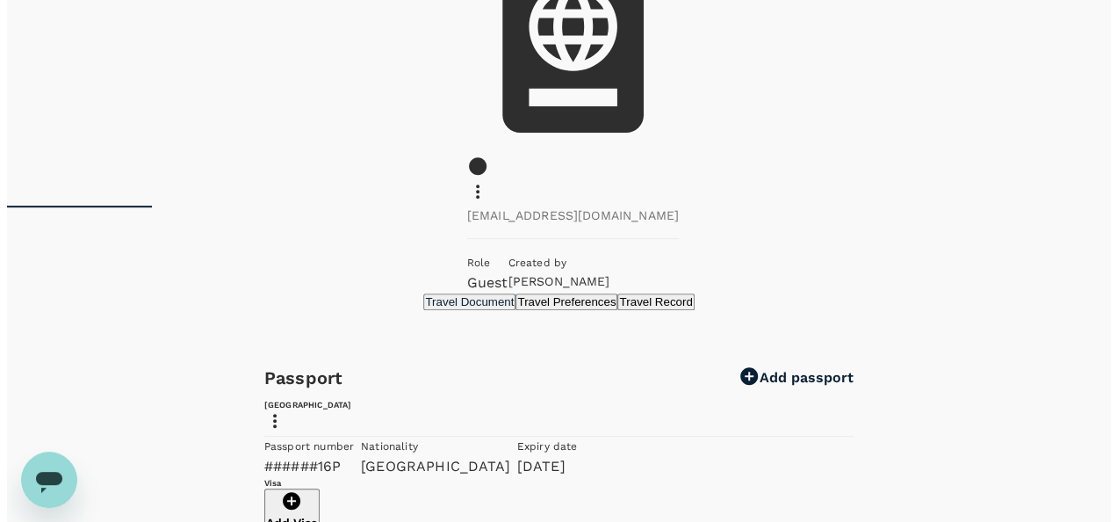
scroll to position [205, 0]
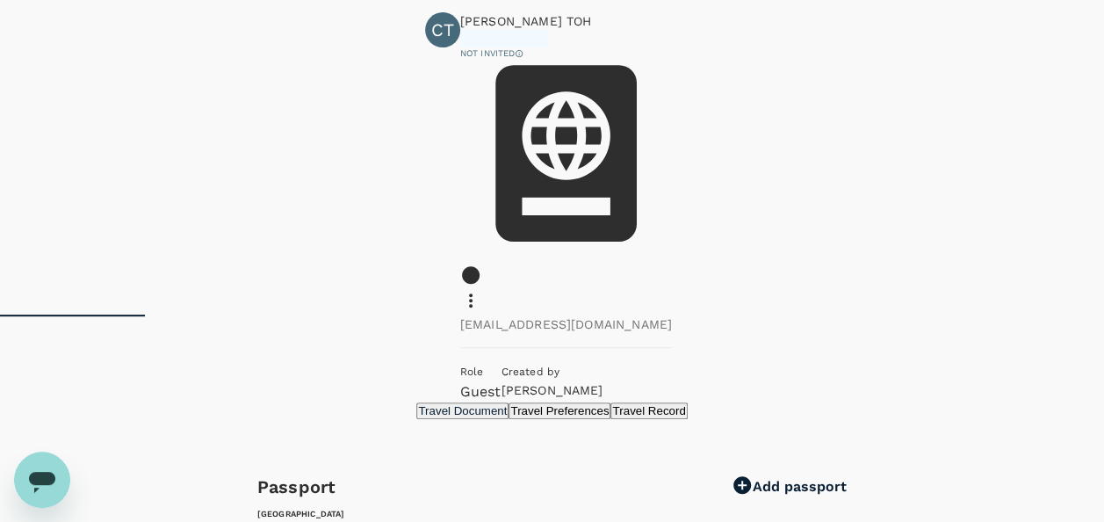
click at [481, 290] on icon at bounding box center [470, 300] width 21 height 21
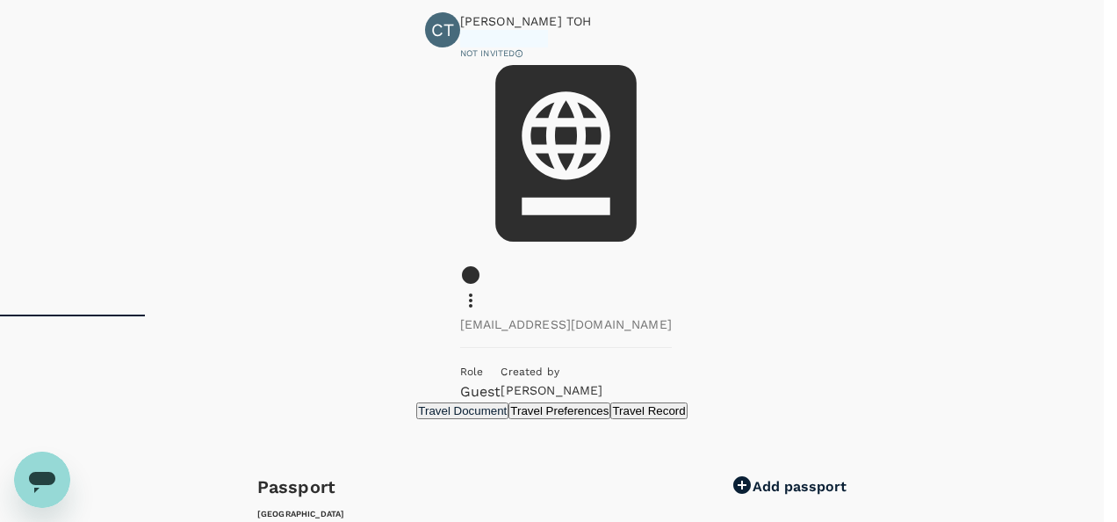
type input "Mr"
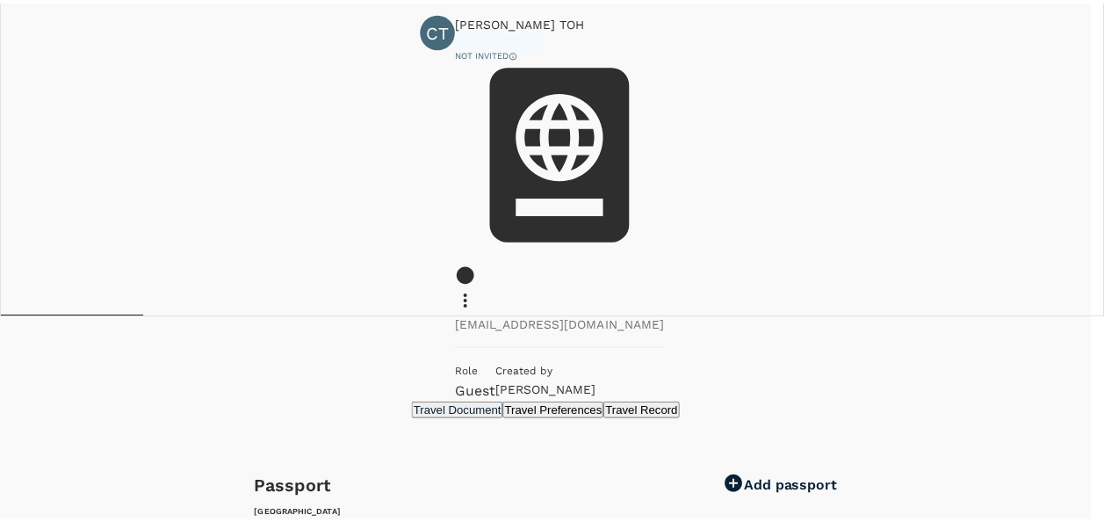
scroll to position [150, 0]
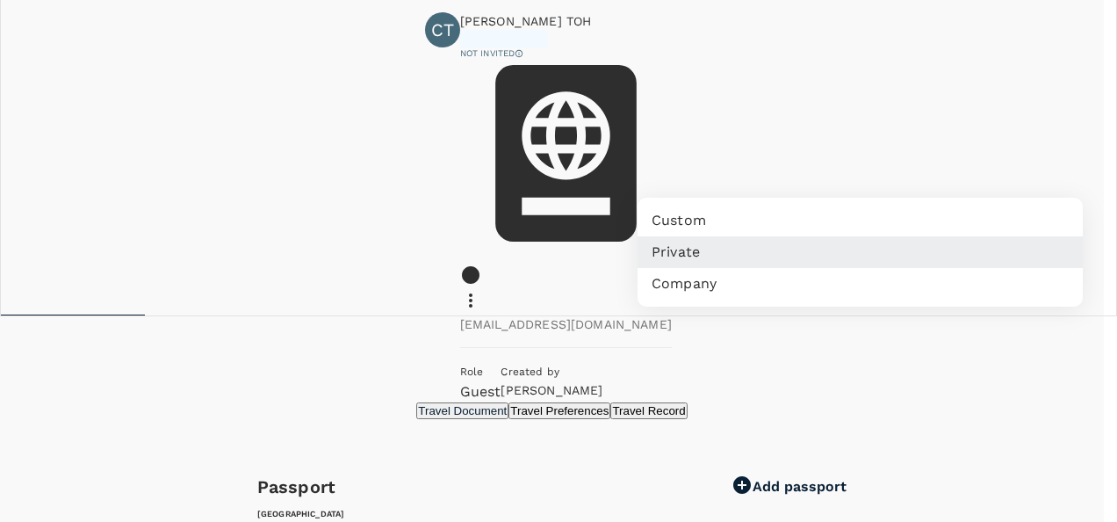
click at [766, 384] on div at bounding box center [558, 261] width 1117 height 522
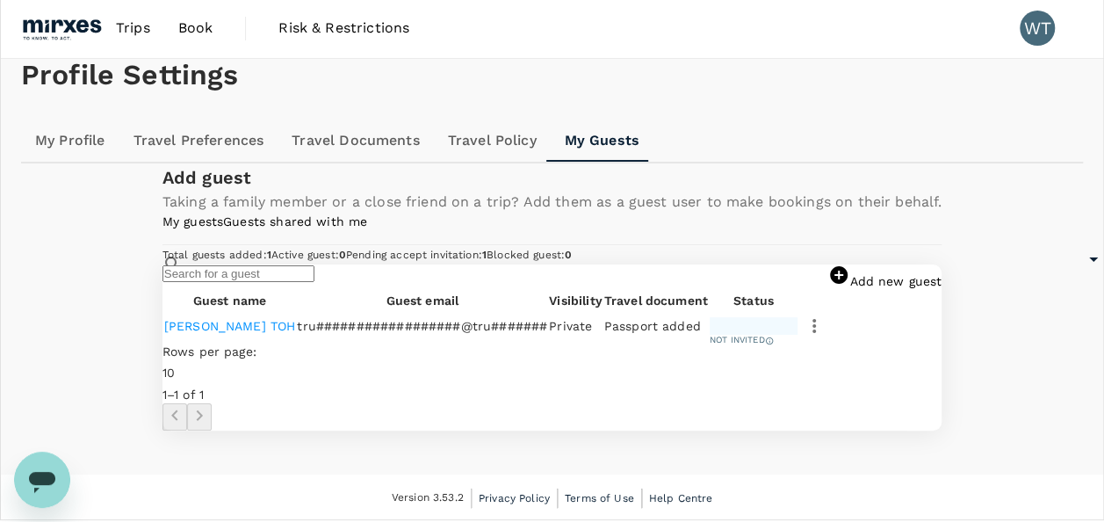
scroll to position [263, 0]
click at [765, 346] on p "Not invited" at bounding box center [736, 340] width 55 height 12
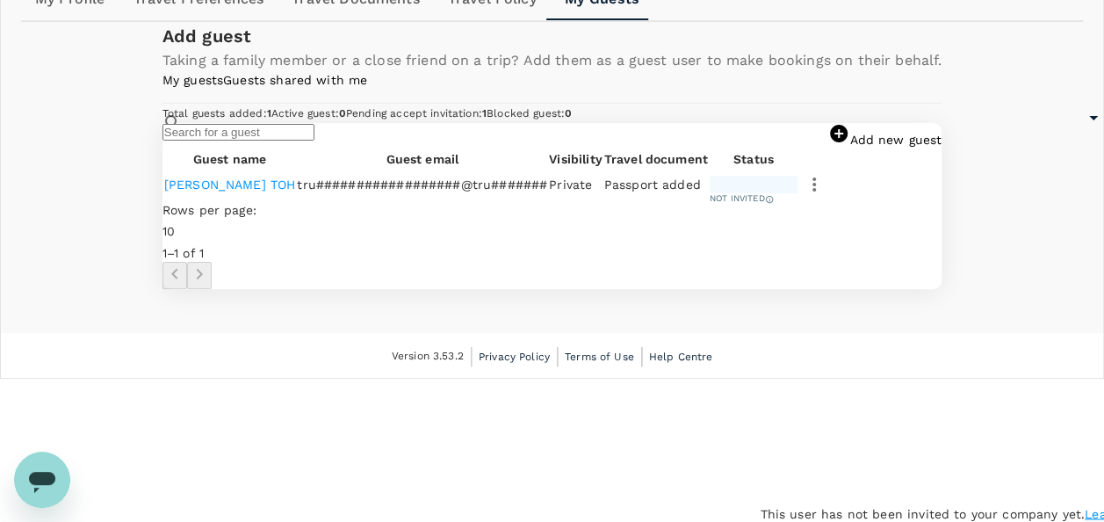
click at [774, 210] on icon at bounding box center [769, 199] width 9 height 21
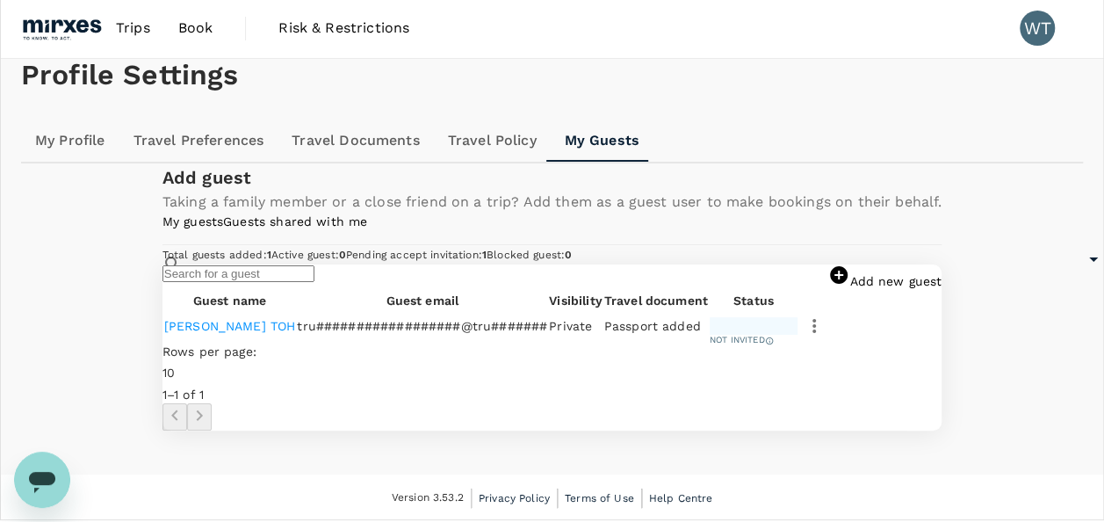
scroll to position [0, 0]
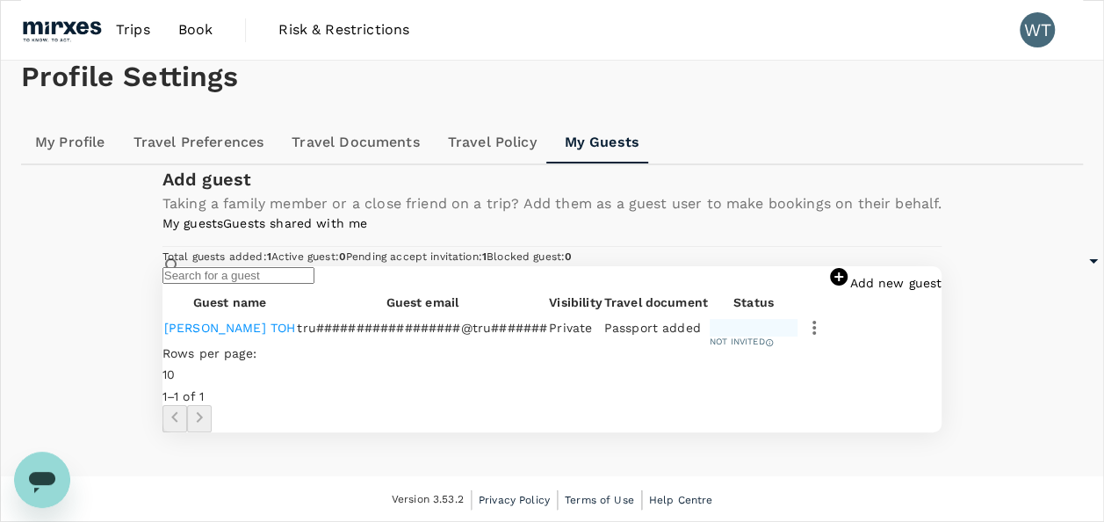
click at [66, 163] on link "My Profile" at bounding box center [70, 142] width 98 height 42
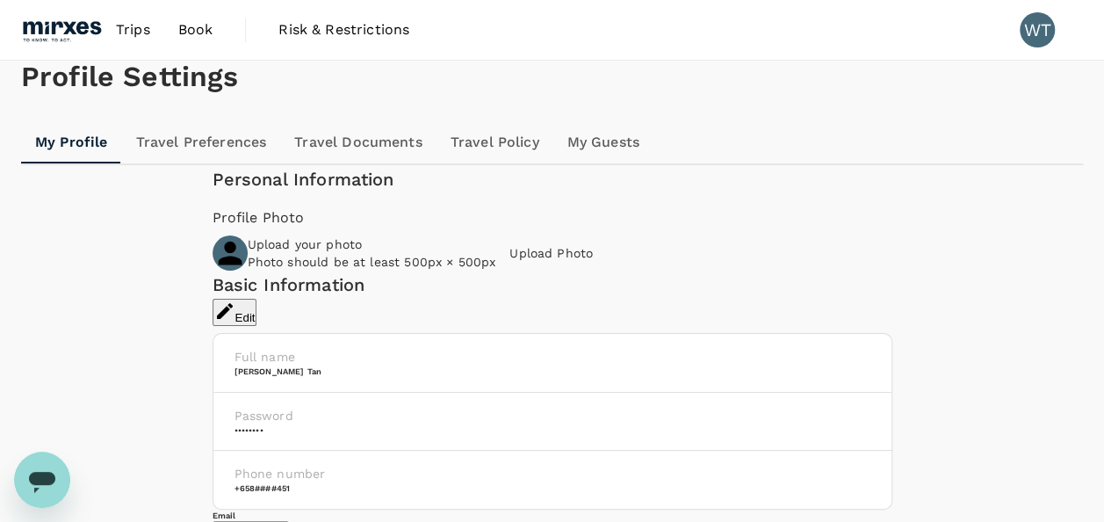
click at [146, 29] on span "Trips" at bounding box center [133, 29] width 34 height 21
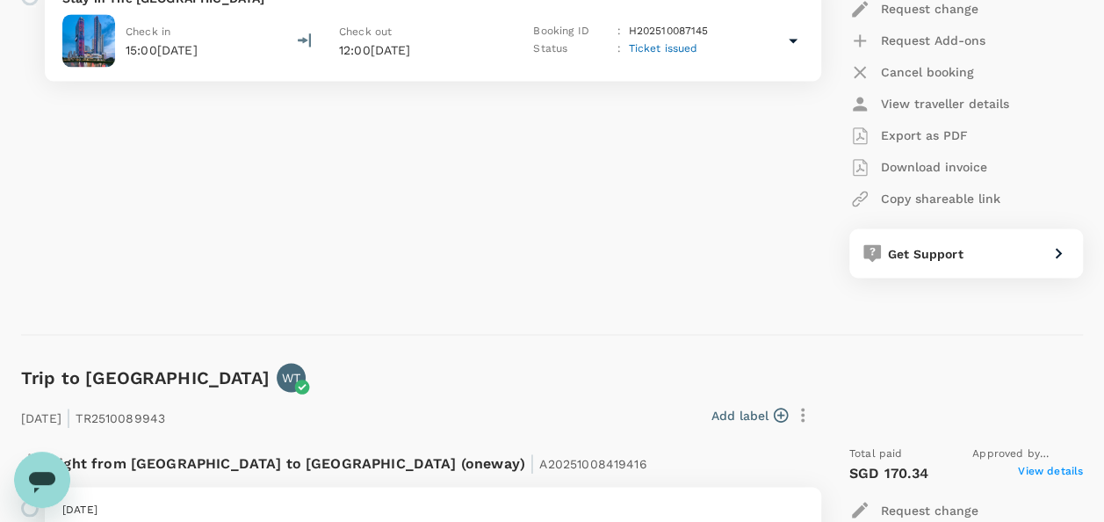
scroll to position [1229, 0]
